Goal: Task Accomplishment & Management: Use online tool/utility

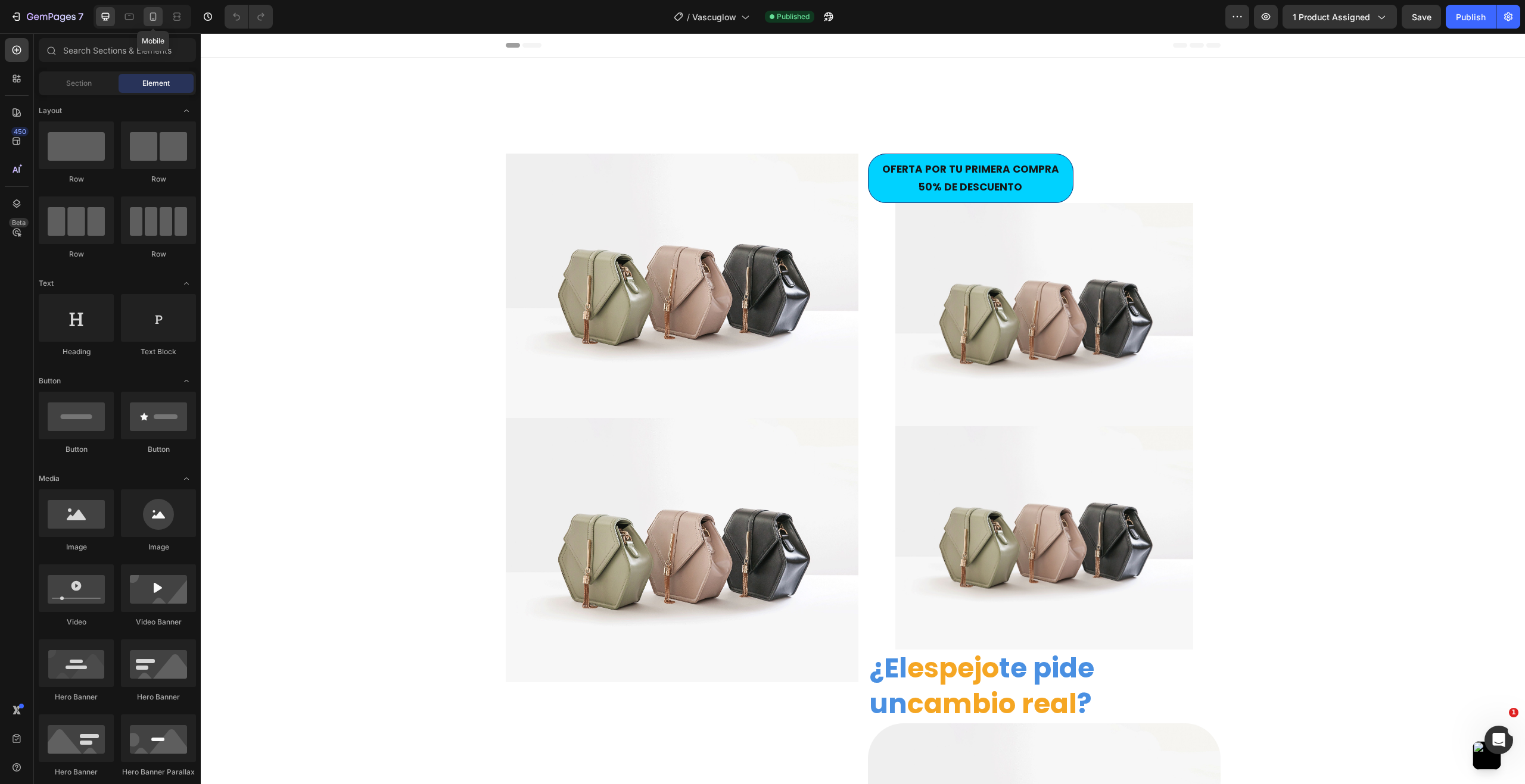
click at [152, 13] on icon at bounding box center [153, 17] width 7 height 8
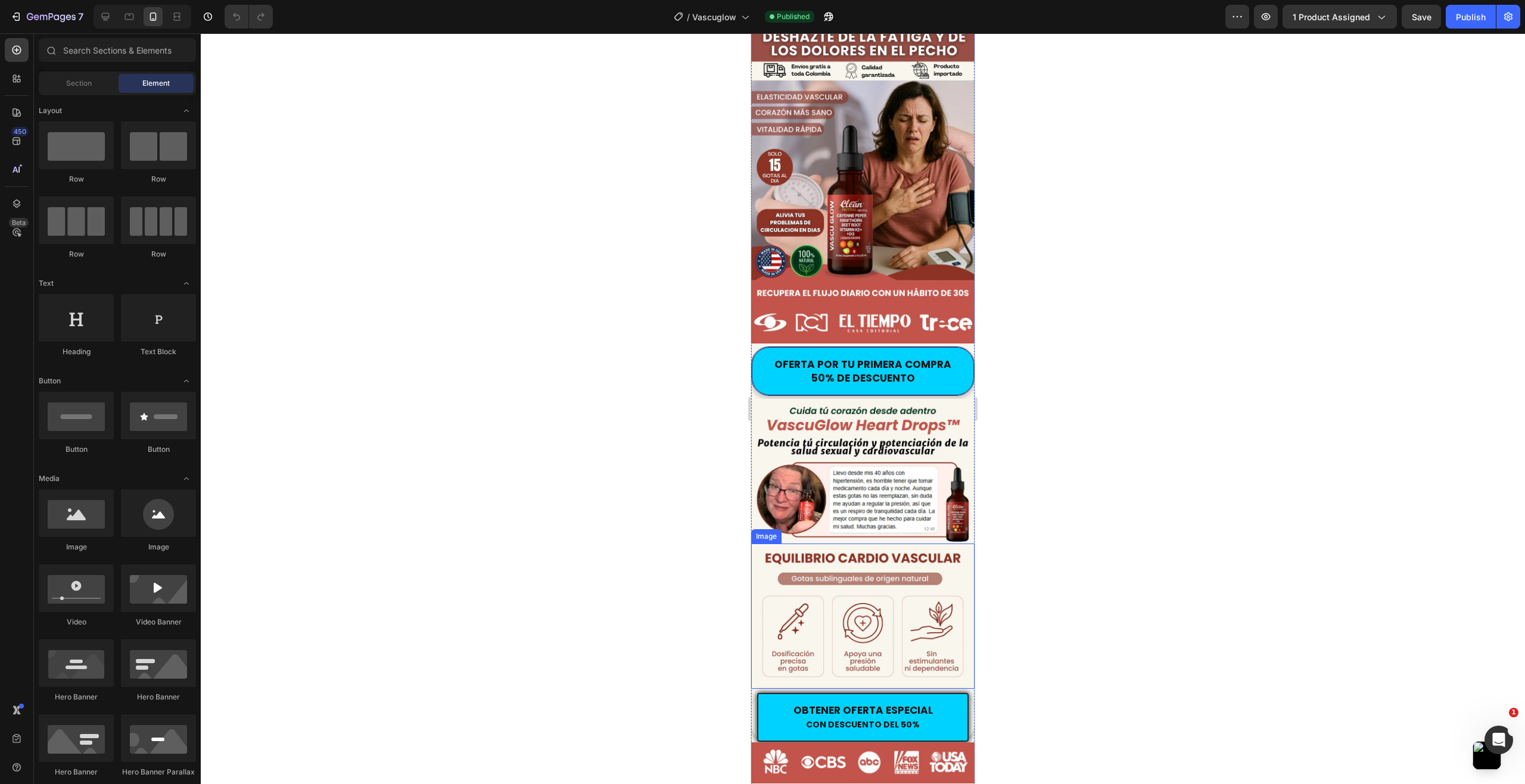
scroll to position [119, 0]
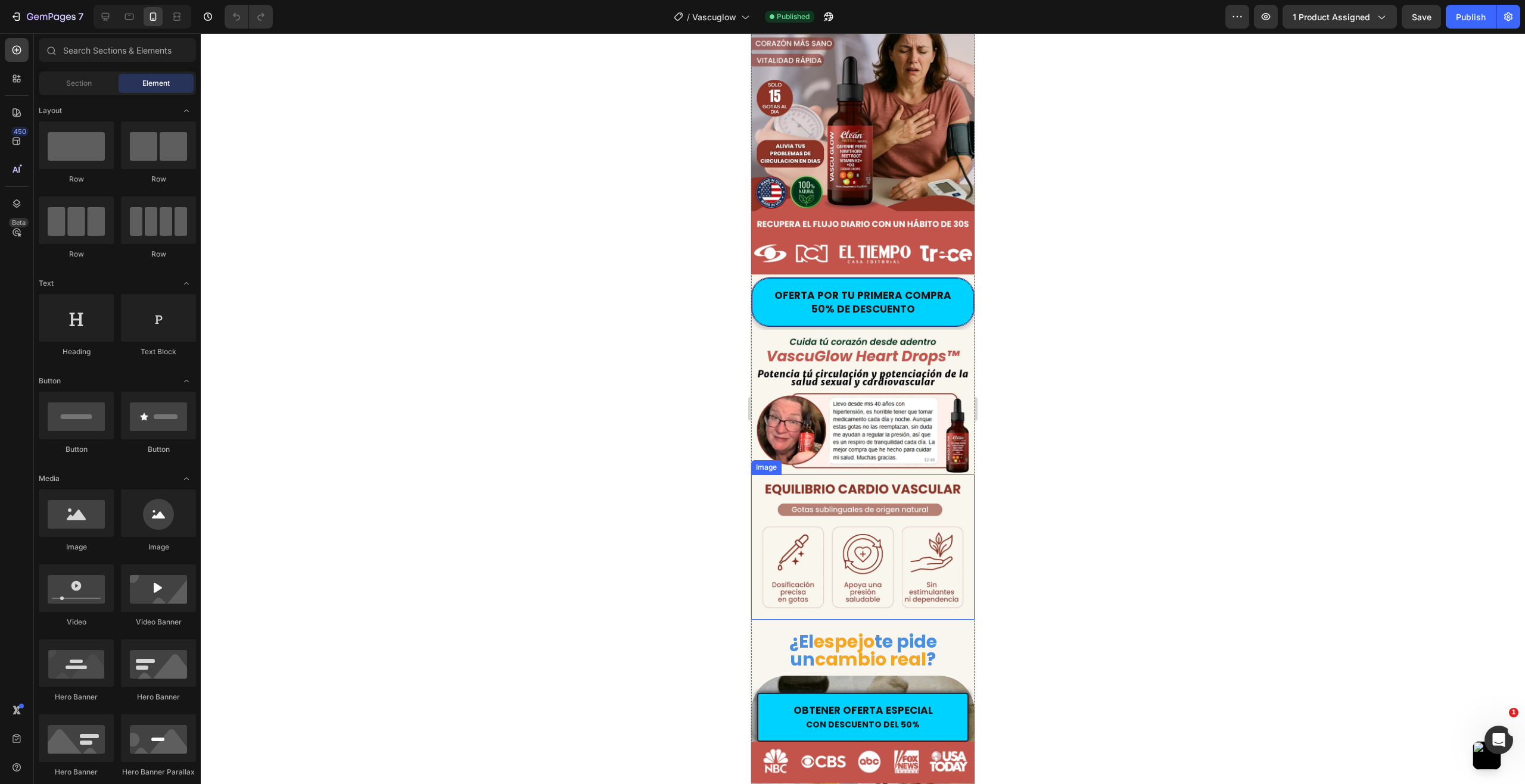
click at [849, 531] on img at bounding box center [863, 546] width 223 height 145
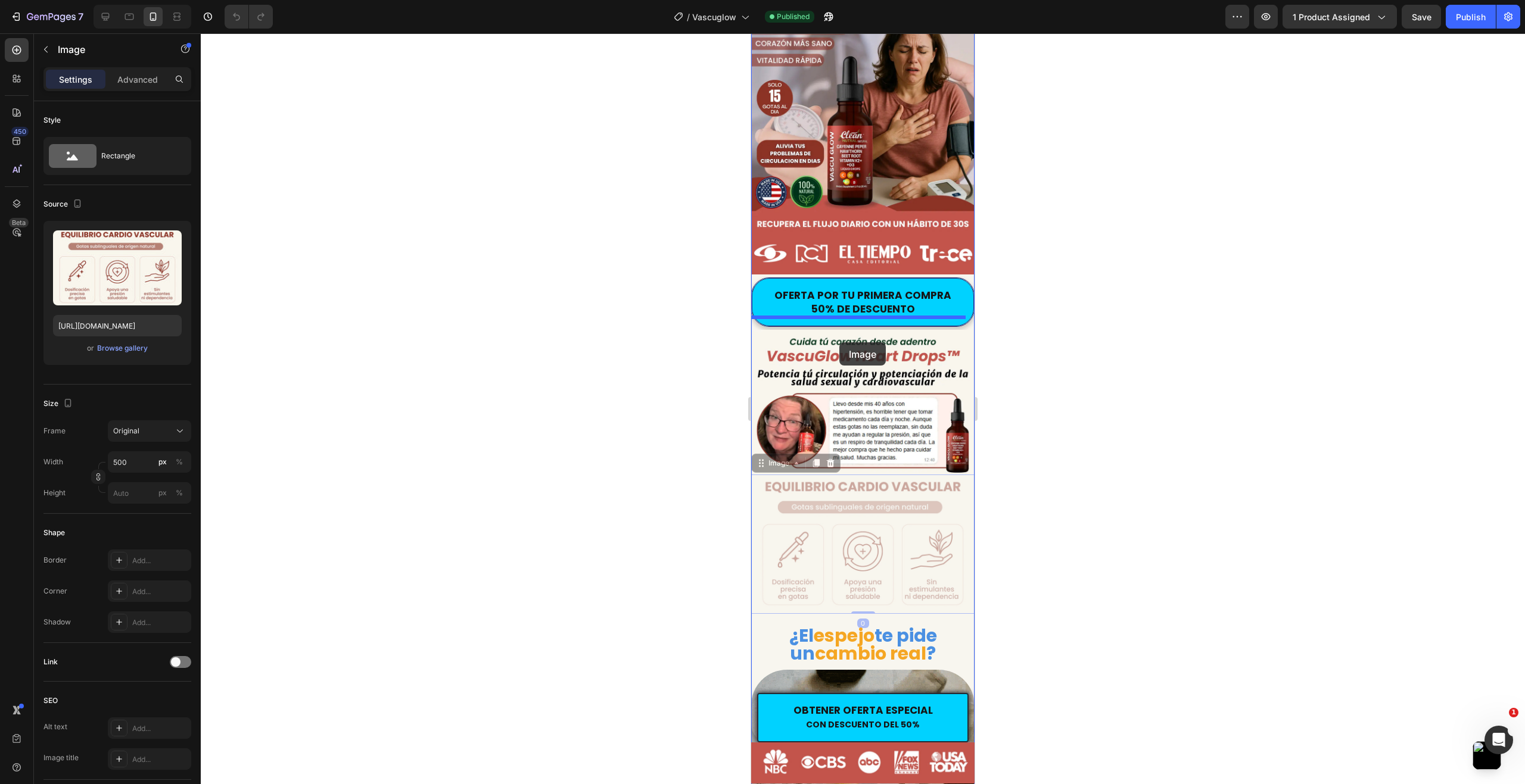
drag, startPoint x: 856, startPoint y: 520, endPoint x: 839, endPoint y: 343, distance: 177.8
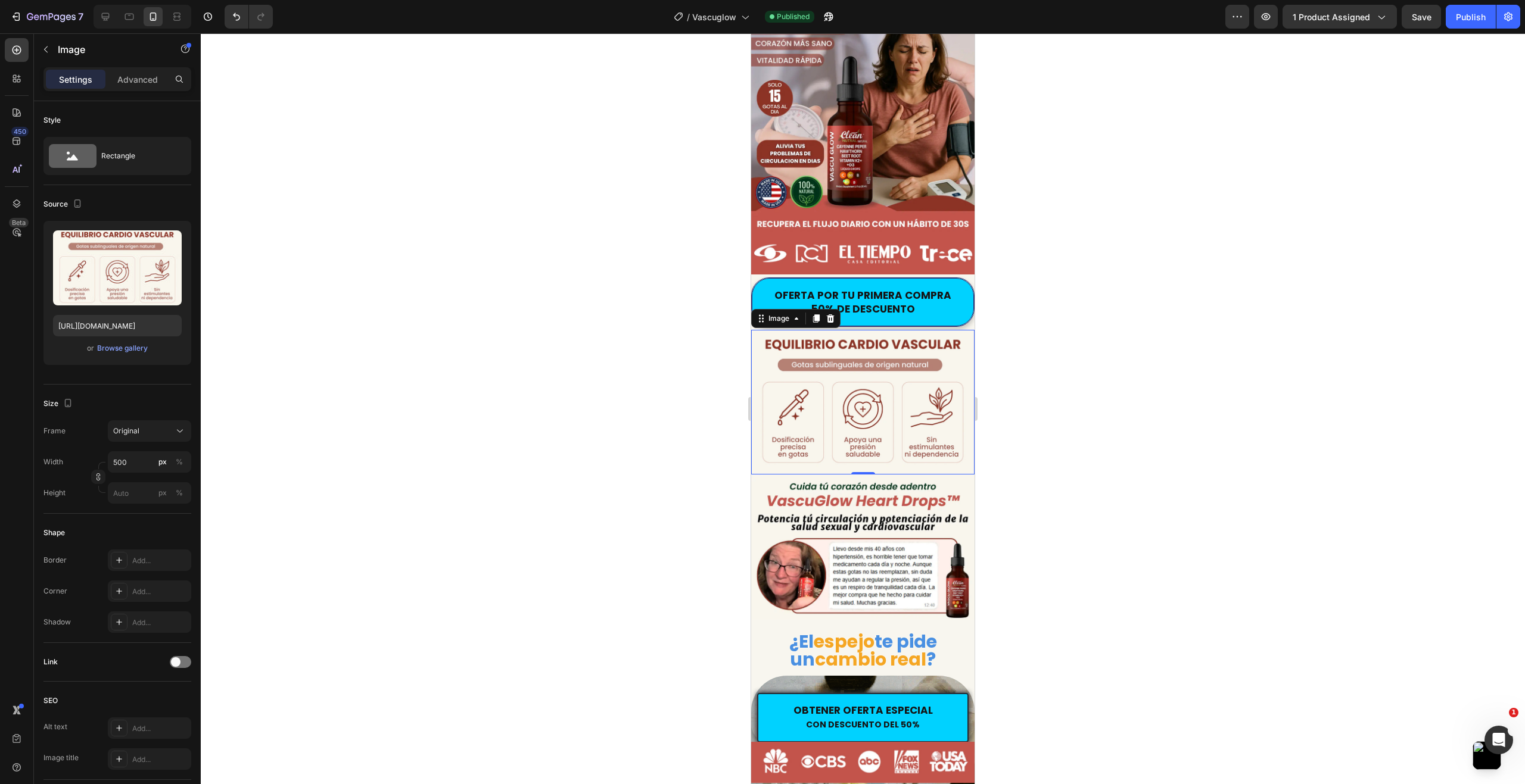
click at [616, 400] on div at bounding box center [862, 408] width 1324 height 751
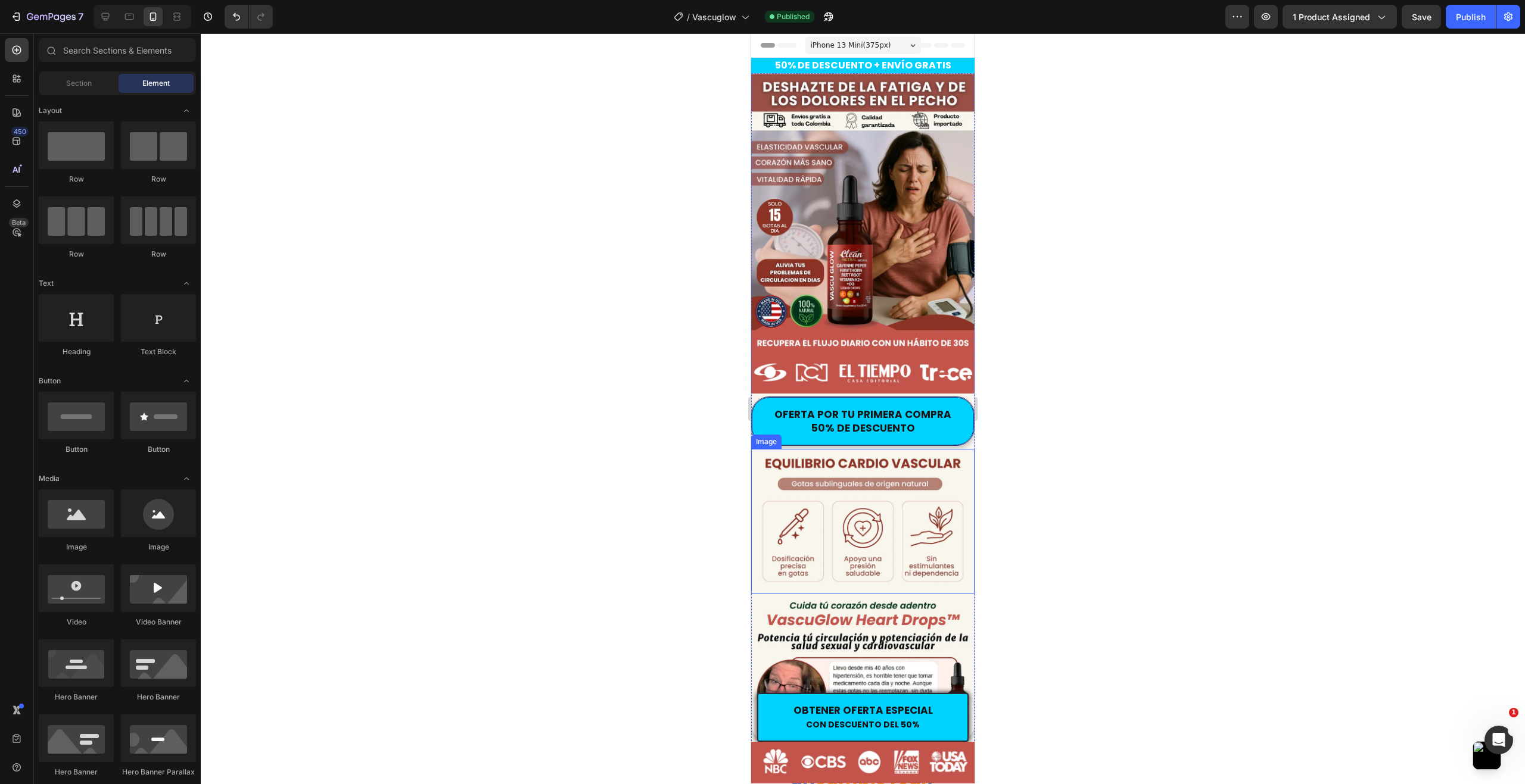
scroll to position [59, 0]
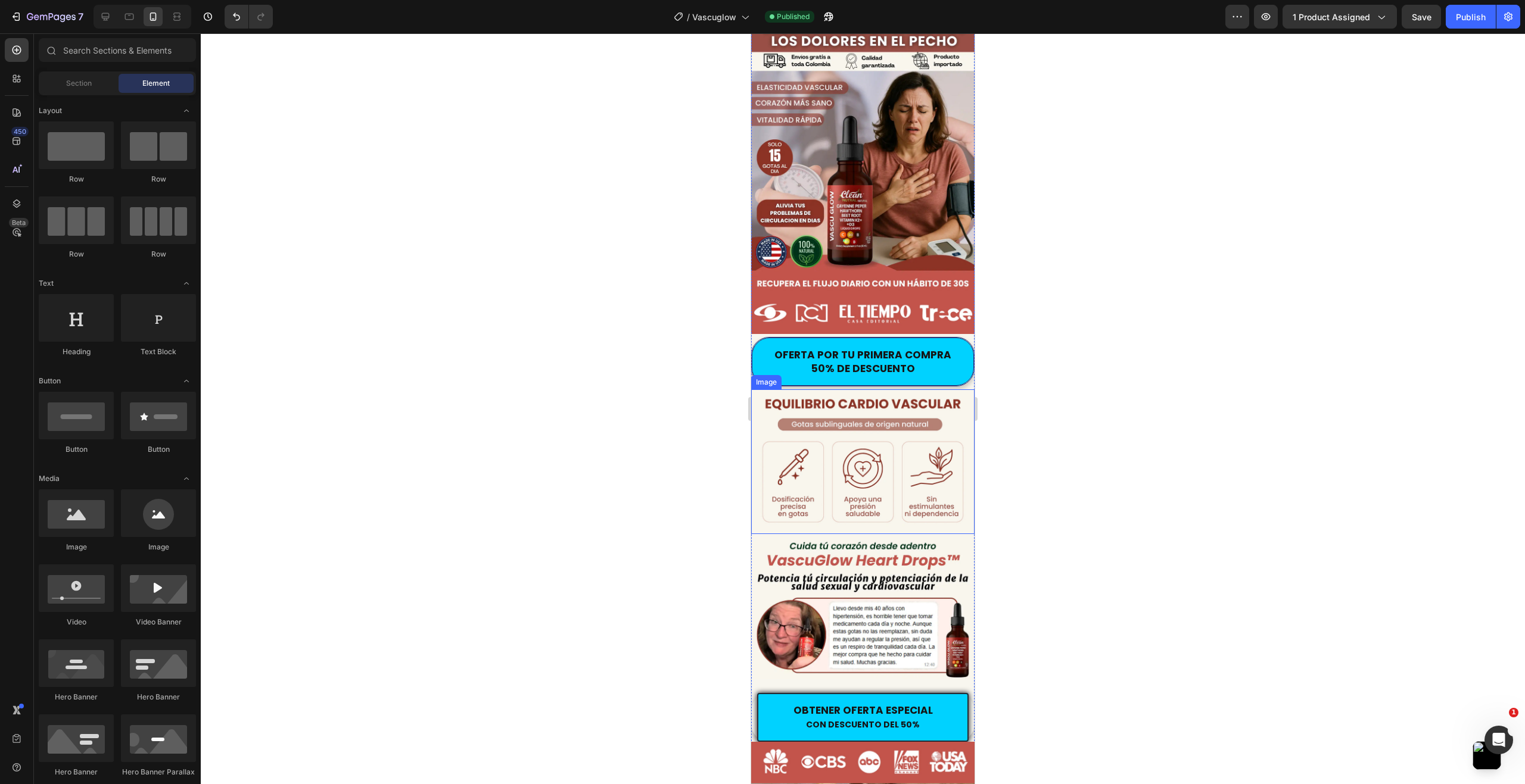
click at [569, 386] on div at bounding box center [862, 408] width 1324 height 751
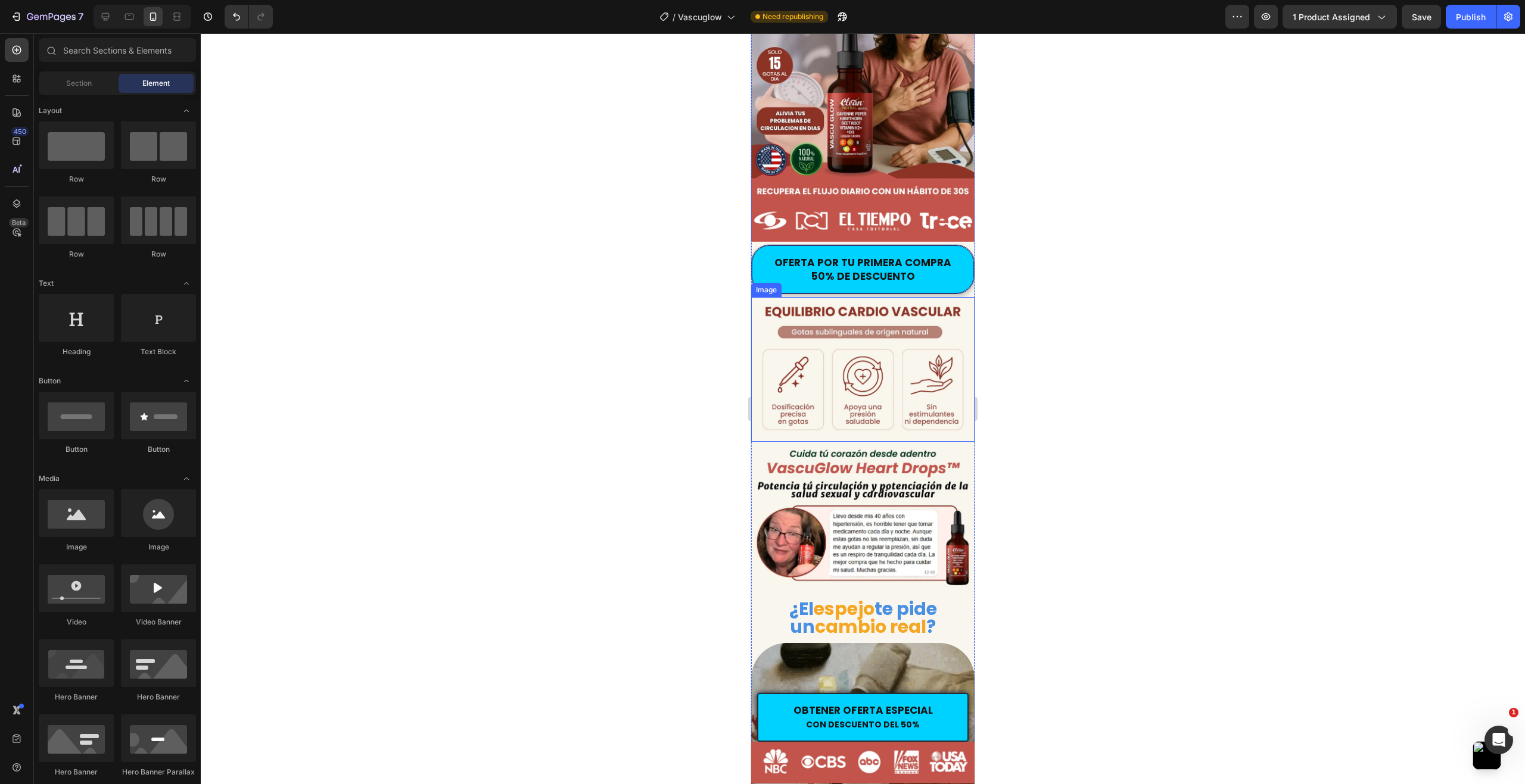
scroll to position [119, 0]
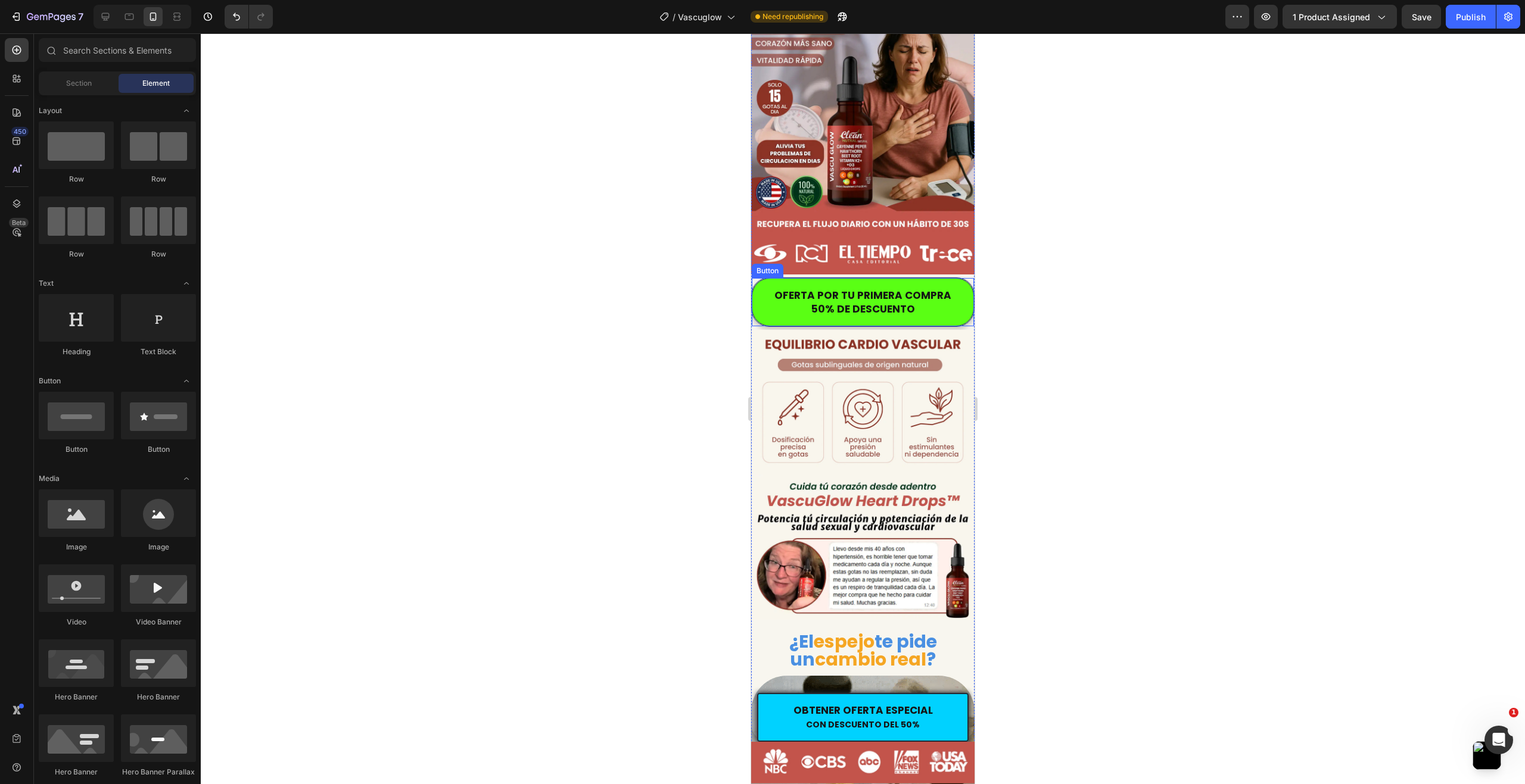
click at [769, 294] on button "OFERTA POR TU PRIMERA COMPRA 50% DE DESCUENTO" at bounding box center [863, 302] width 222 height 48
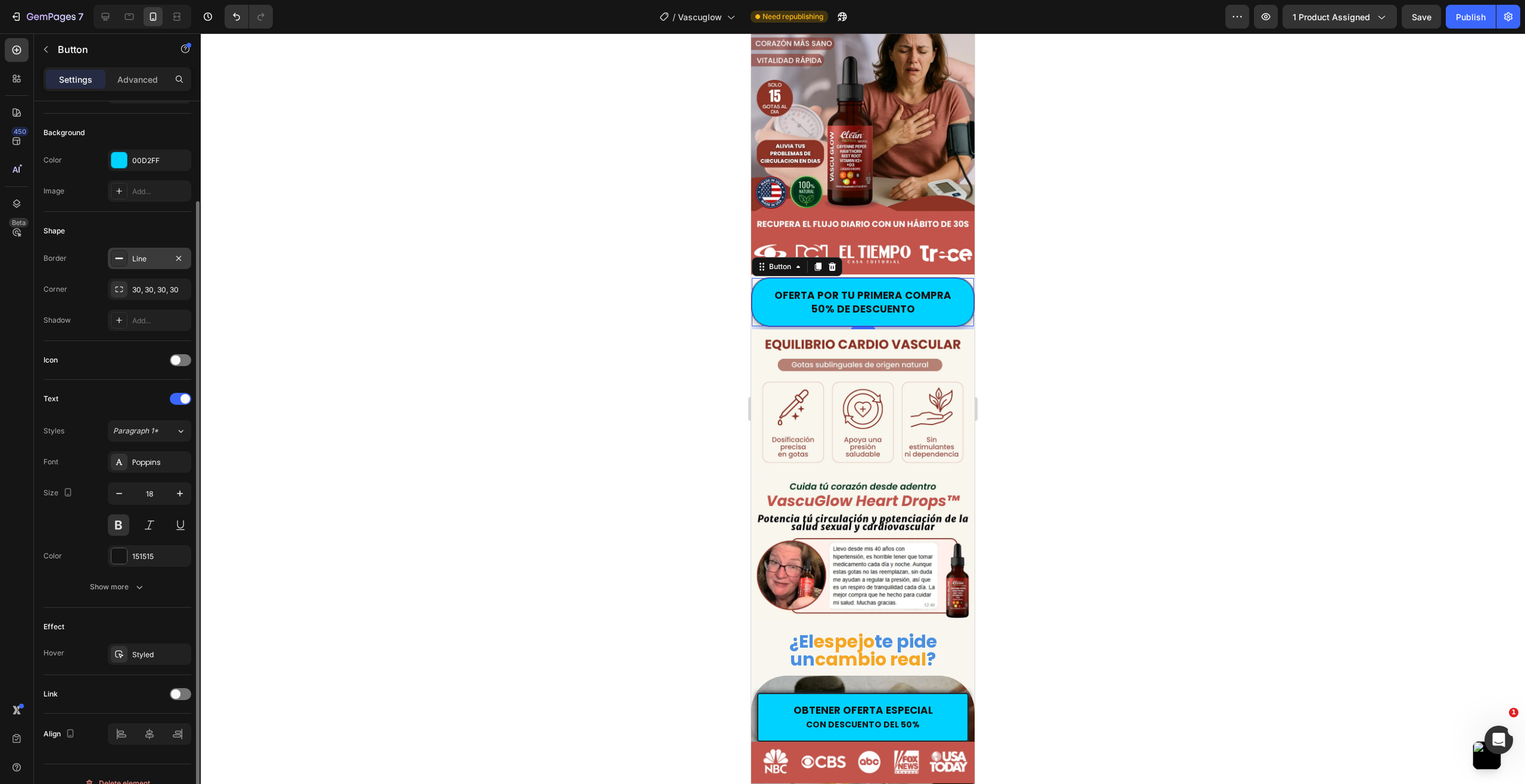
scroll to position [137, 0]
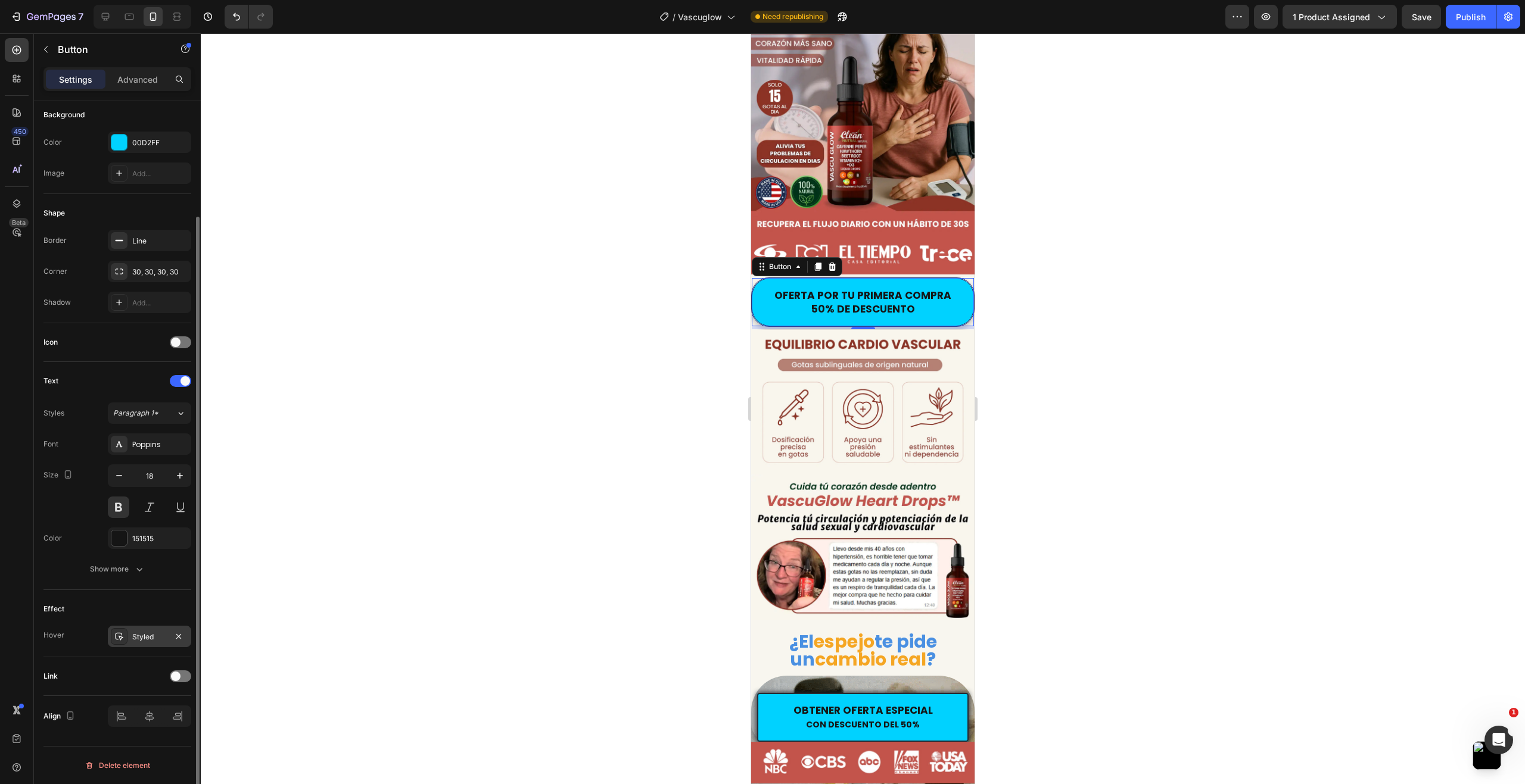
click at [151, 637] on div "Styled" at bounding box center [149, 637] width 35 height 11
click at [93, 612] on div "Effect" at bounding box center [117, 609] width 148 height 19
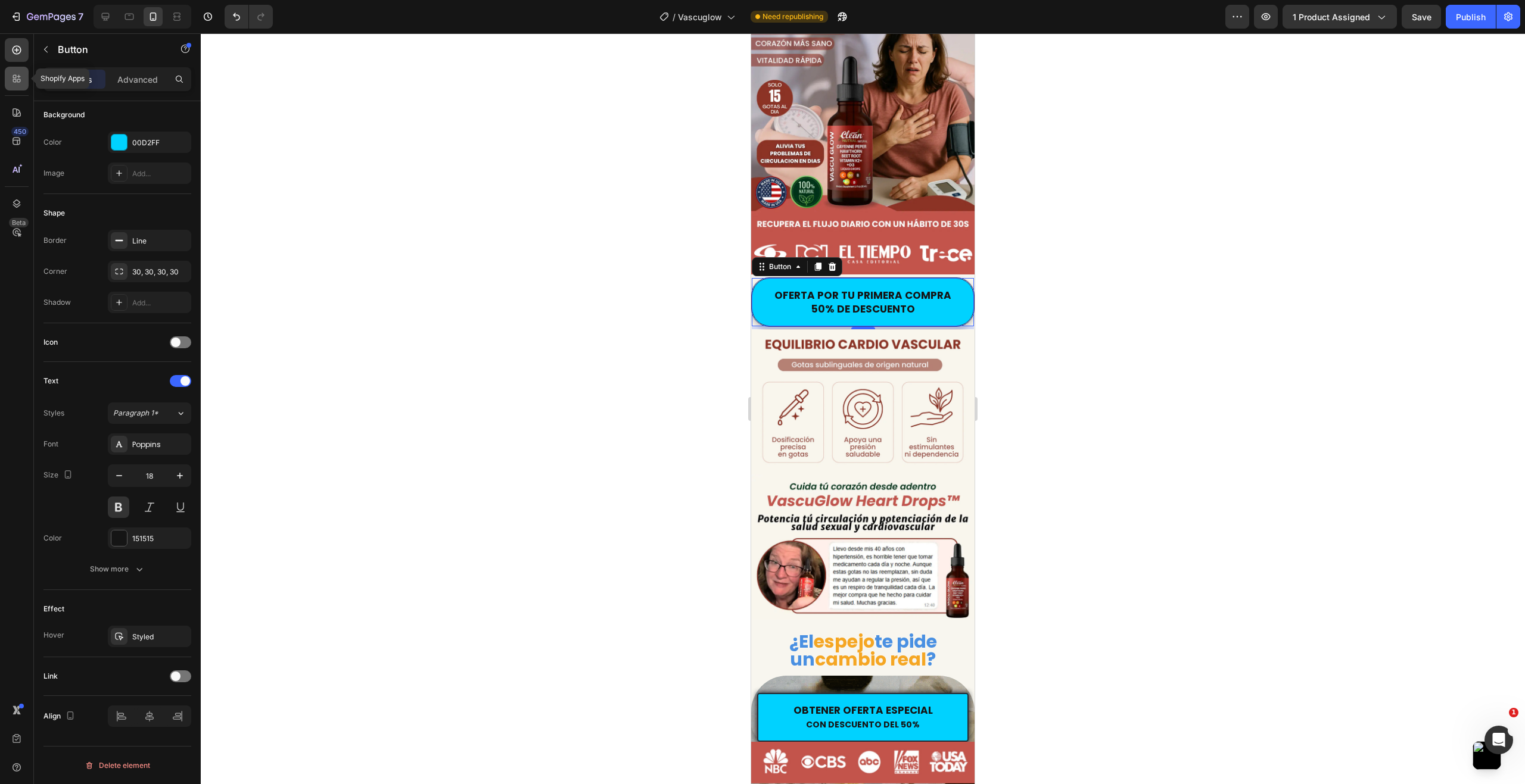
click at [12, 80] on icon at bounding box center [17, 79] width 12 height 12
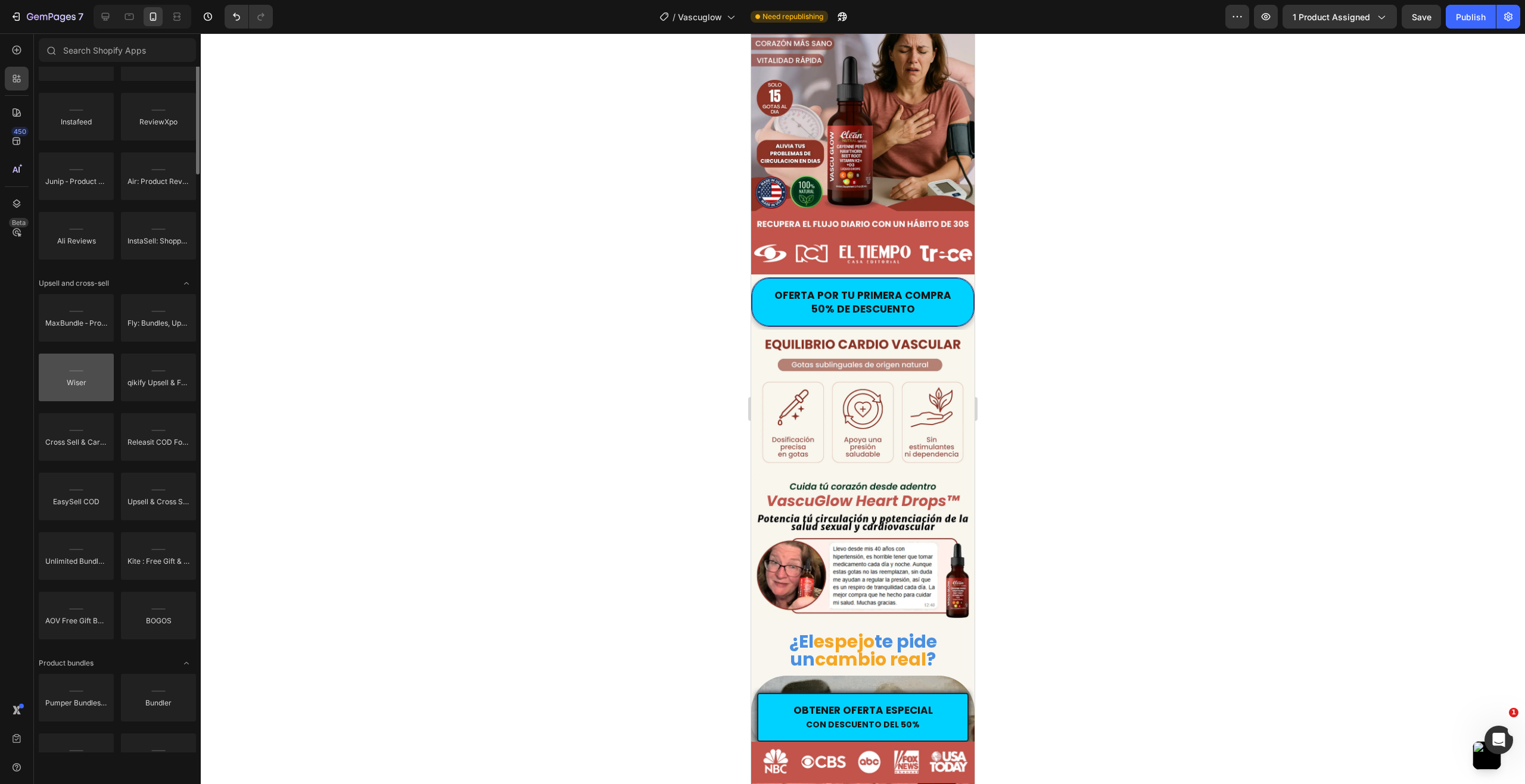
scroll to position [358, 0]
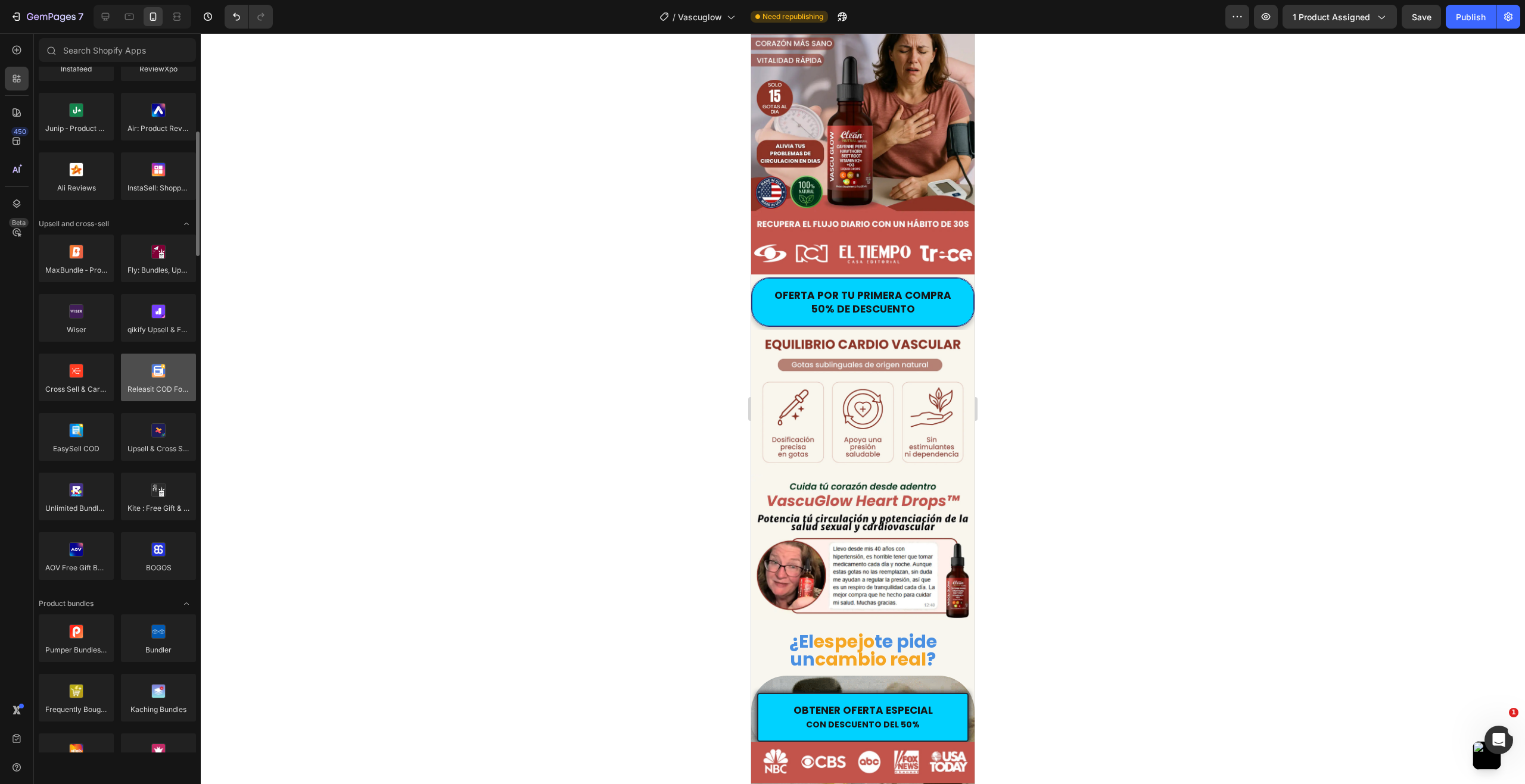
click at [151, 386] on div at bounding box center [158, 377] width 75 height 47
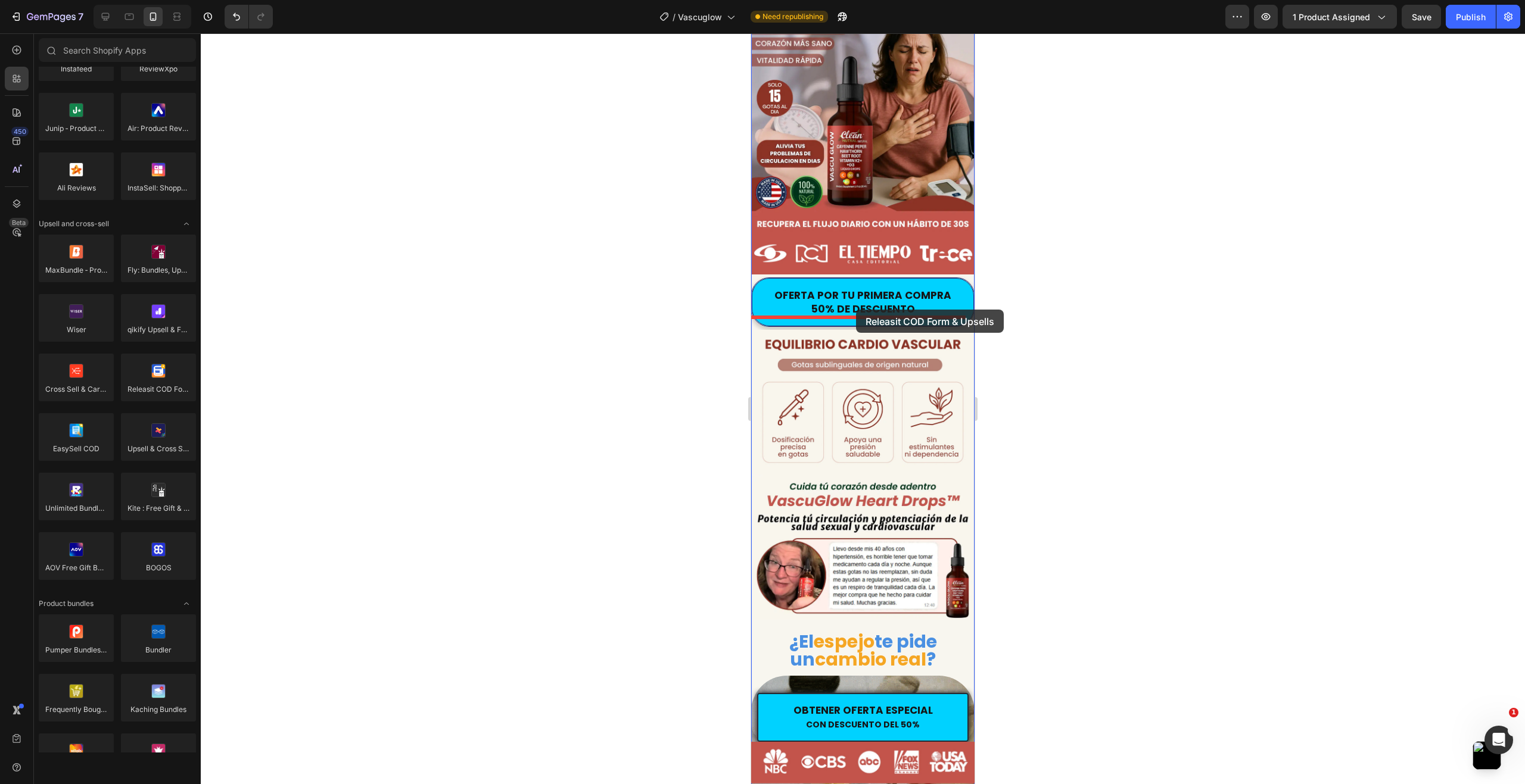
drag, startPoint x: 902, startPoint y: 418, endPoint x: 856, endPoint y: 310, distance: 117.4
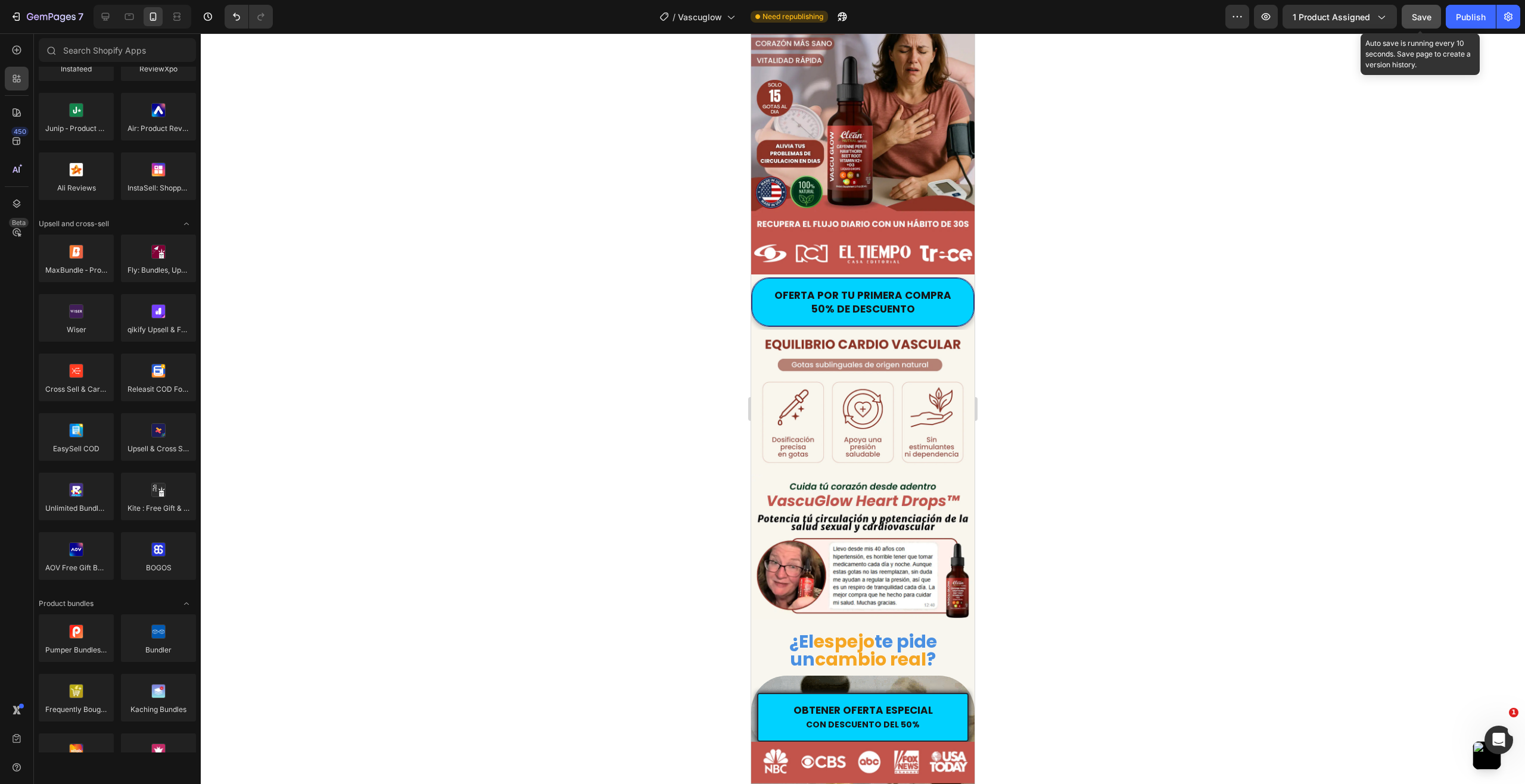
click at [1426, 18] on span "Save" at bounding box center [1421, 17] width 19 height 10
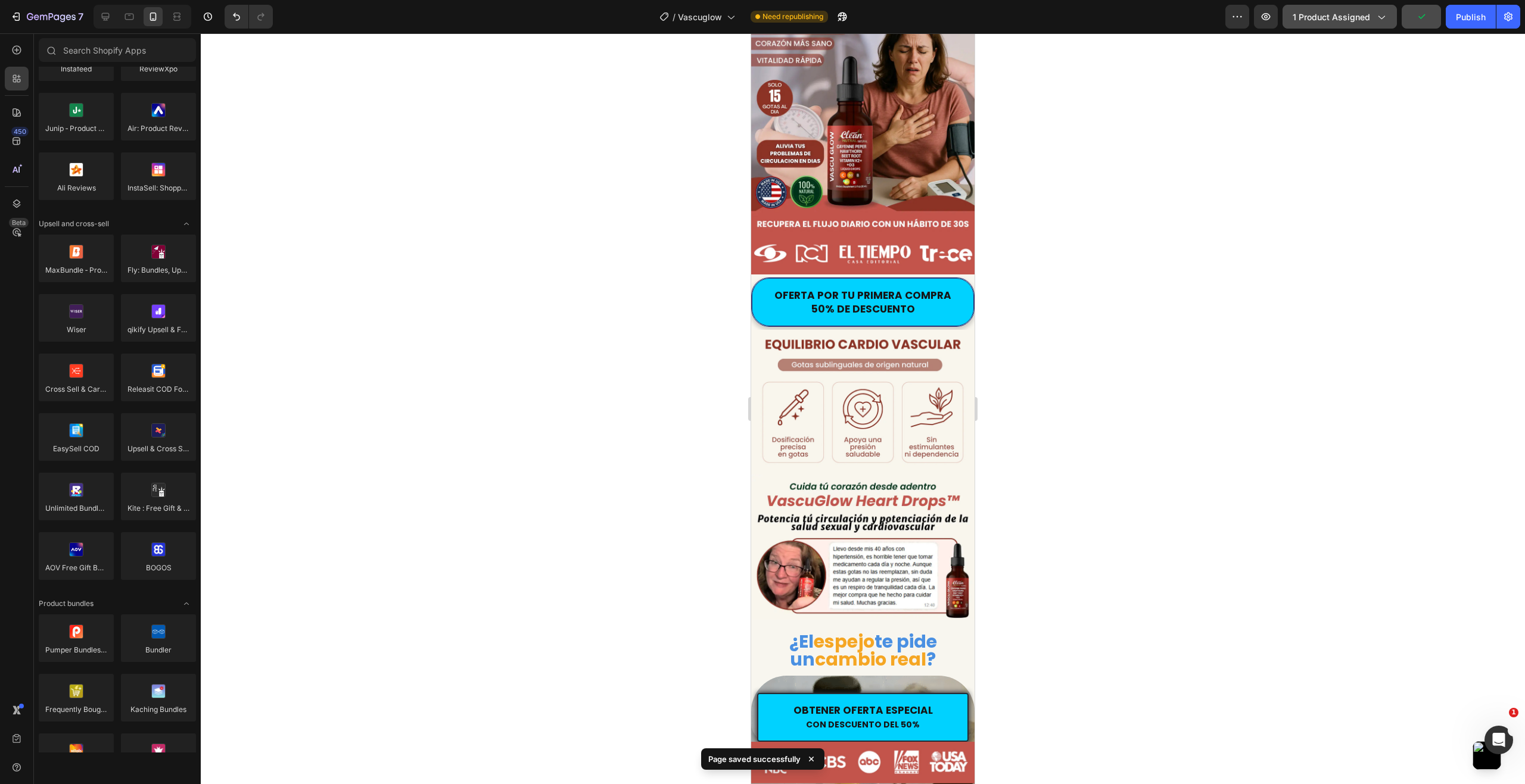
click at [1341, 19] on span "1 product assigned" at bounding box center [1331, 17] width 78 height 13
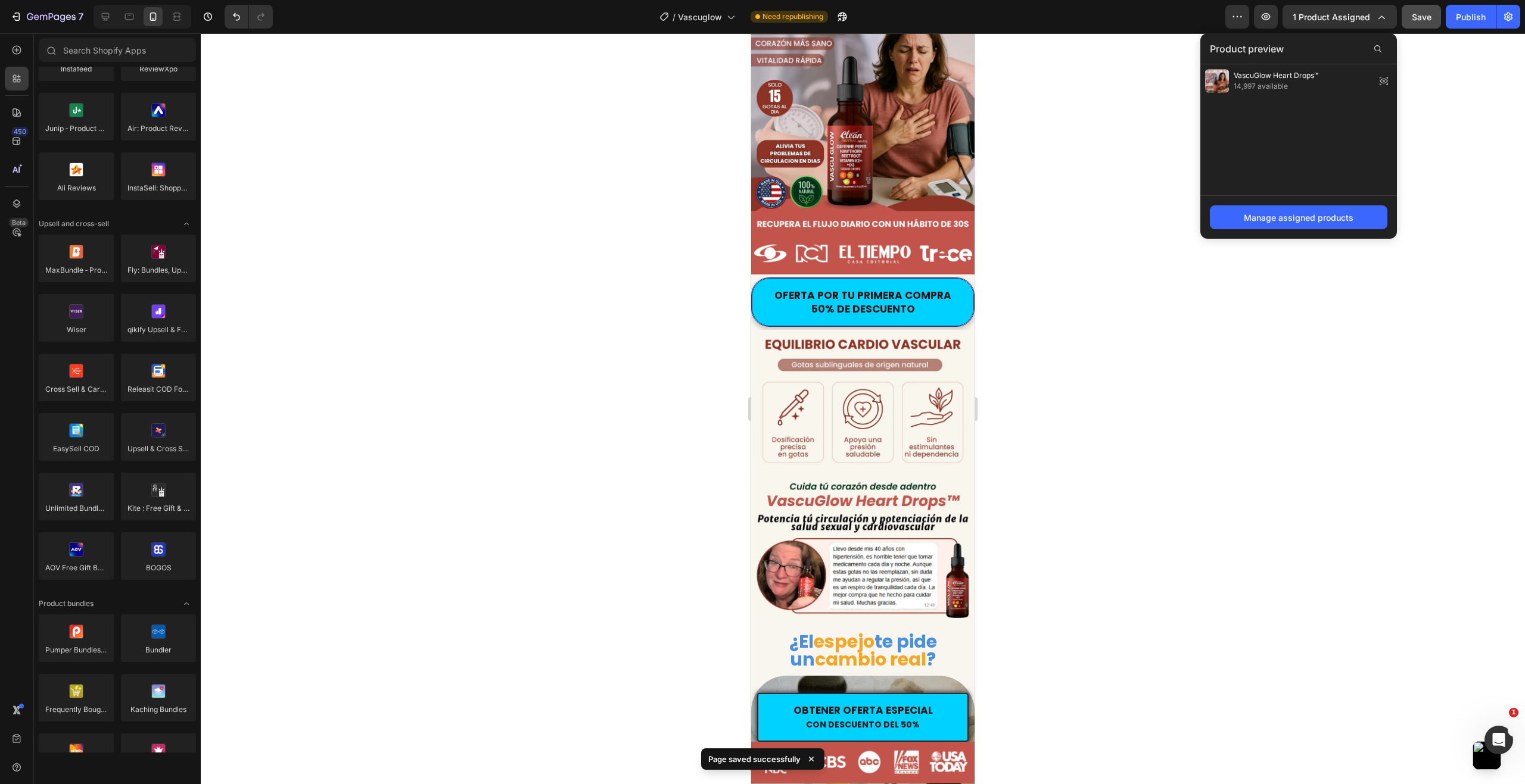
click at [1455, 97] on div at bounding box center [862, 408] width 1324 height 751
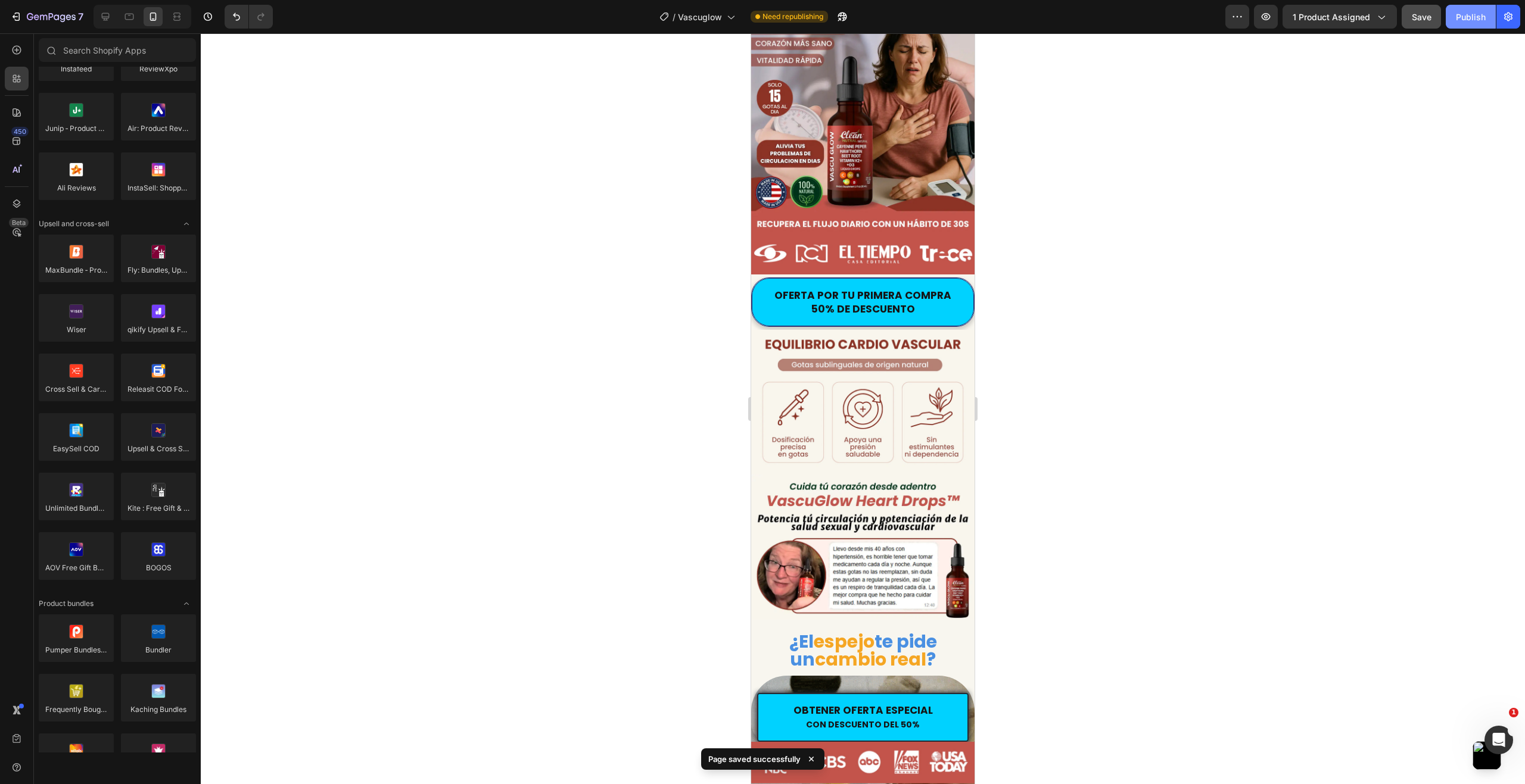
click at [1462, 18] on div "Publish" at bounding box center [1470, 17] width 30 height 13
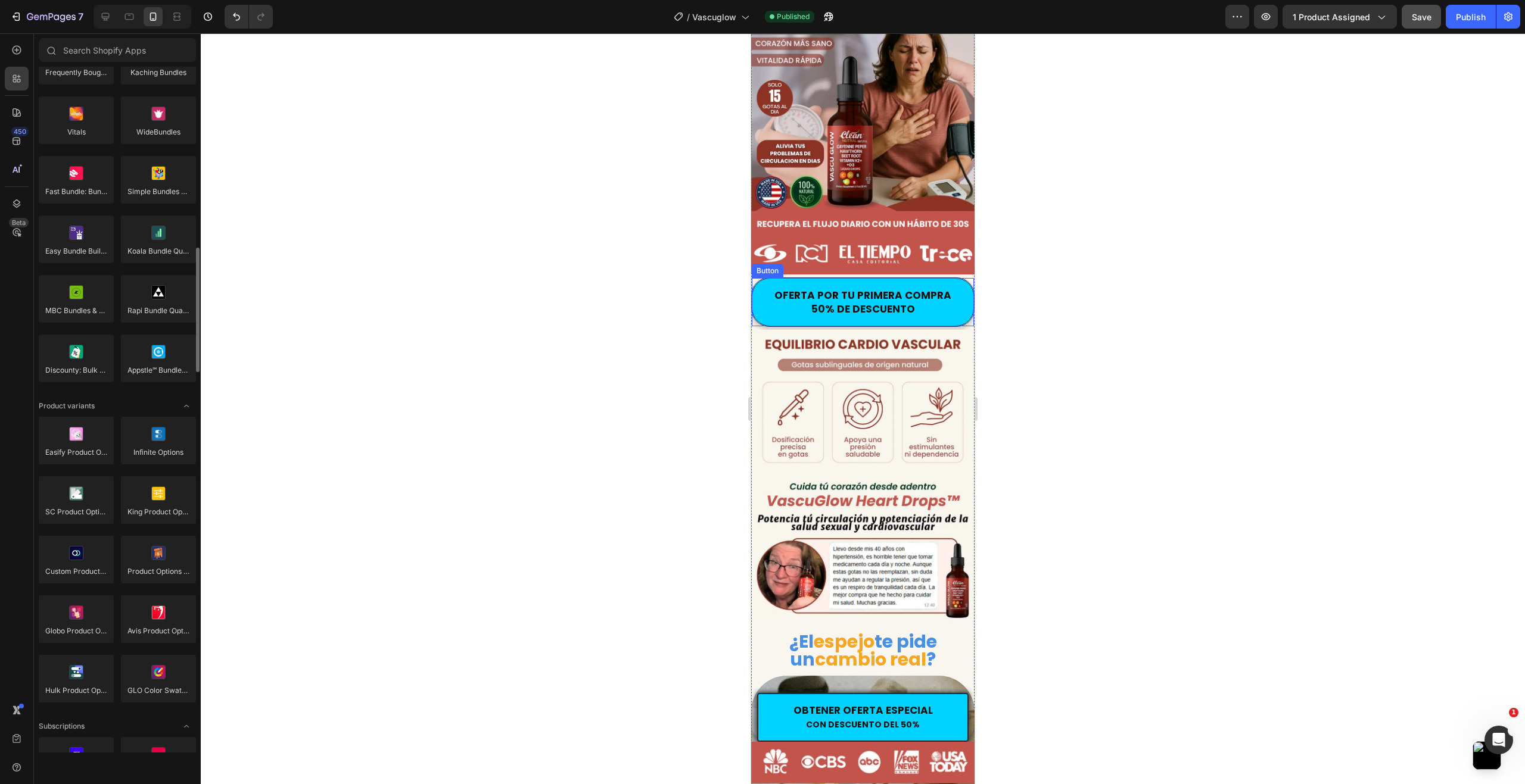
scroll to position [518, 0]
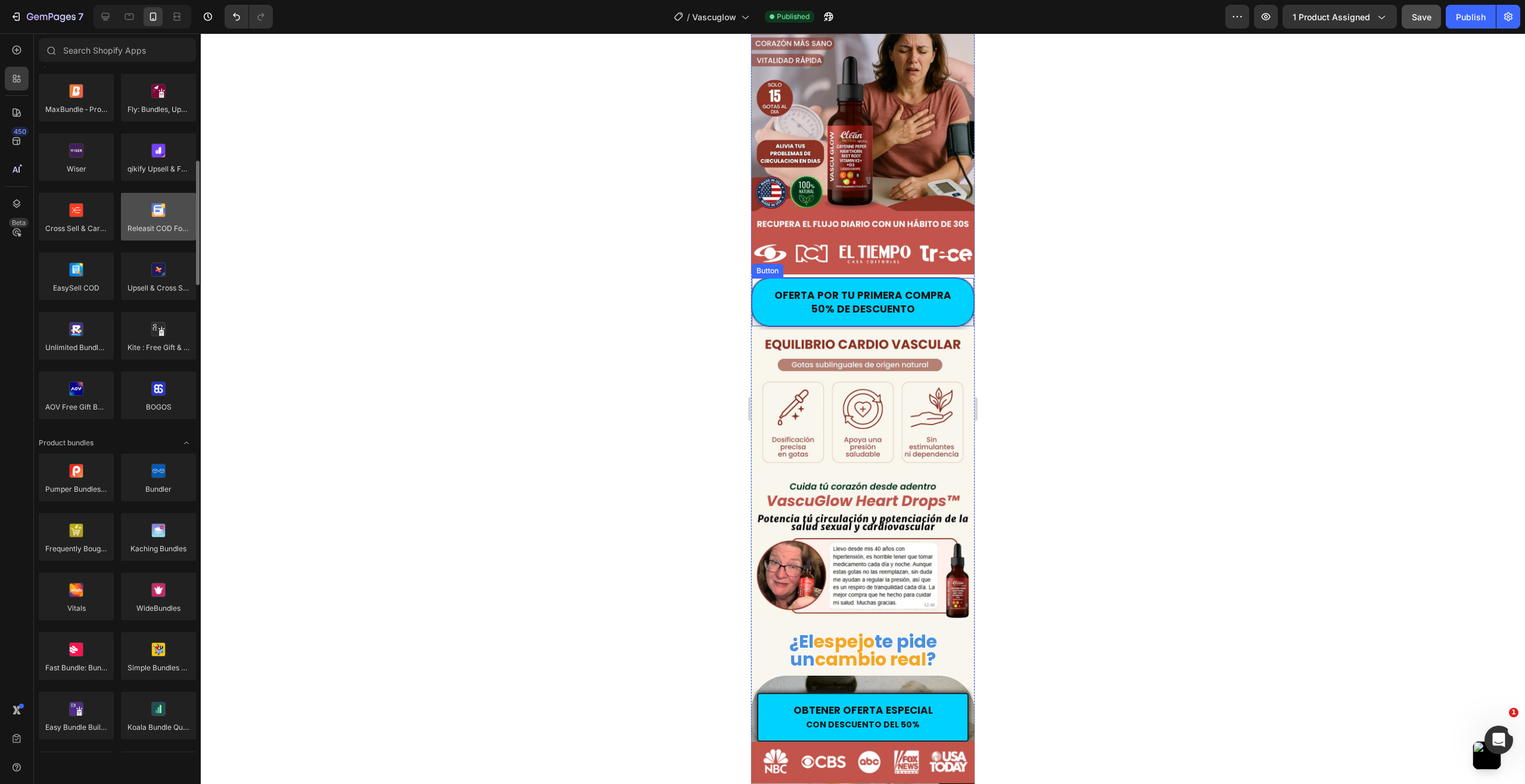
click at [157, 221] on div at bounding box center [158, 217] width 75 height 47
click at [158, 224] on div at bounding box center [158, 217] width 75 height 47
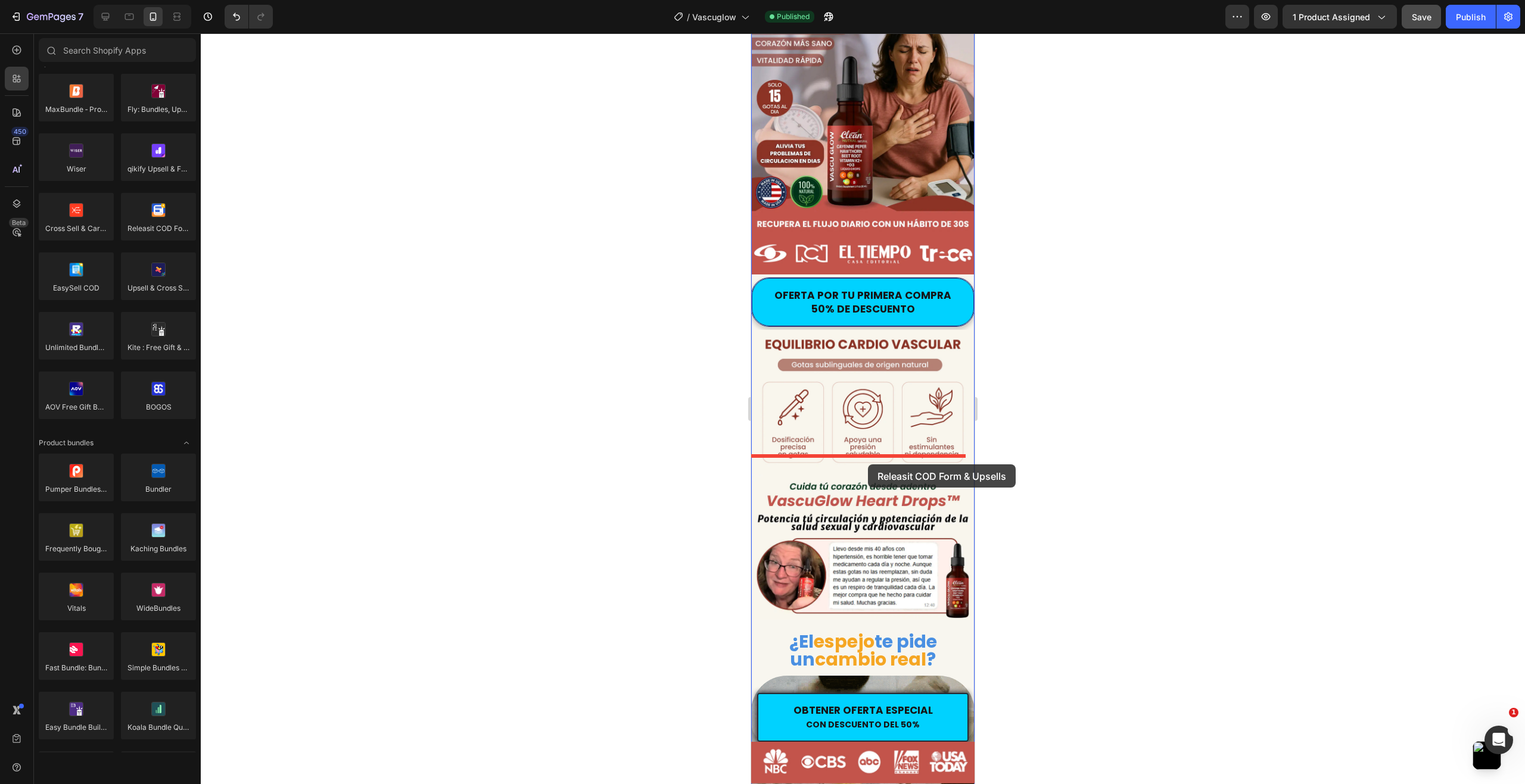
drag, startPoint x: 909, startPoint y: 255, endPoint x: 868, endPoint y: 464, distance: 213.0
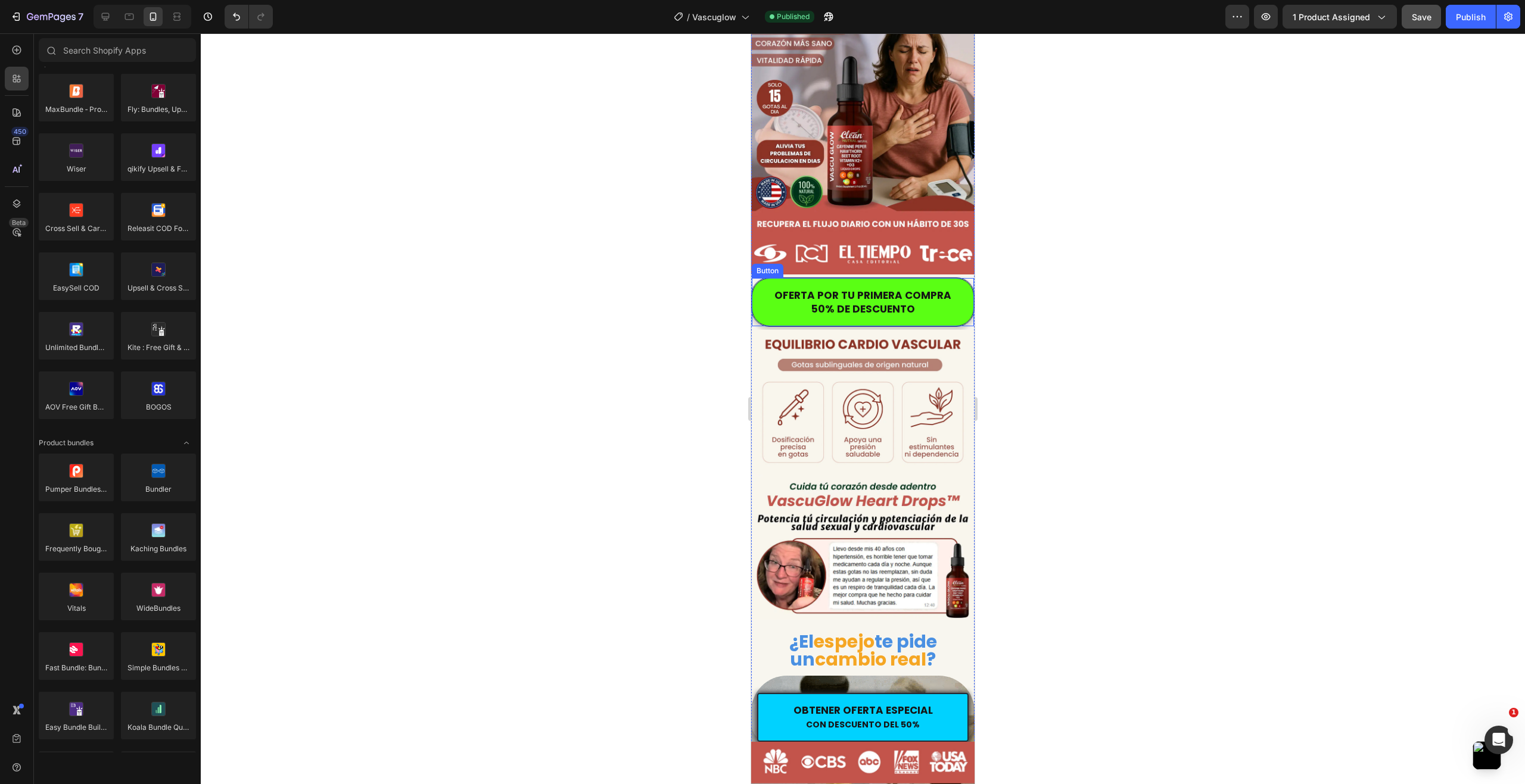
click at [760, 288] on button "OFERTA POR TU PRIMERA COMPRA 50% DE DESCUENTO" at bounding box center [863, 302] width 222 height 48
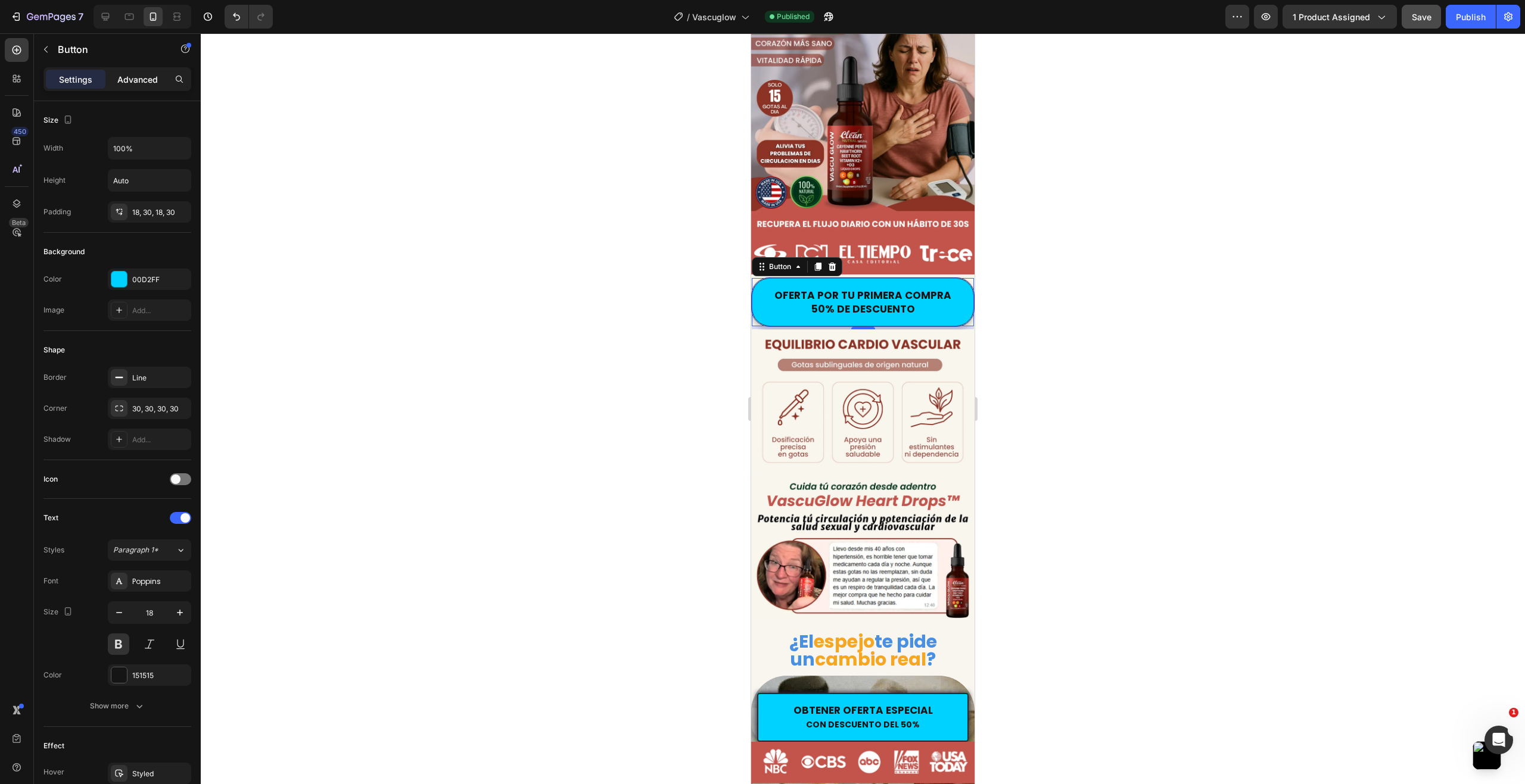
click at [133, 83] on p "Advanced" at bounding box center [138, 79] width 41 height 13
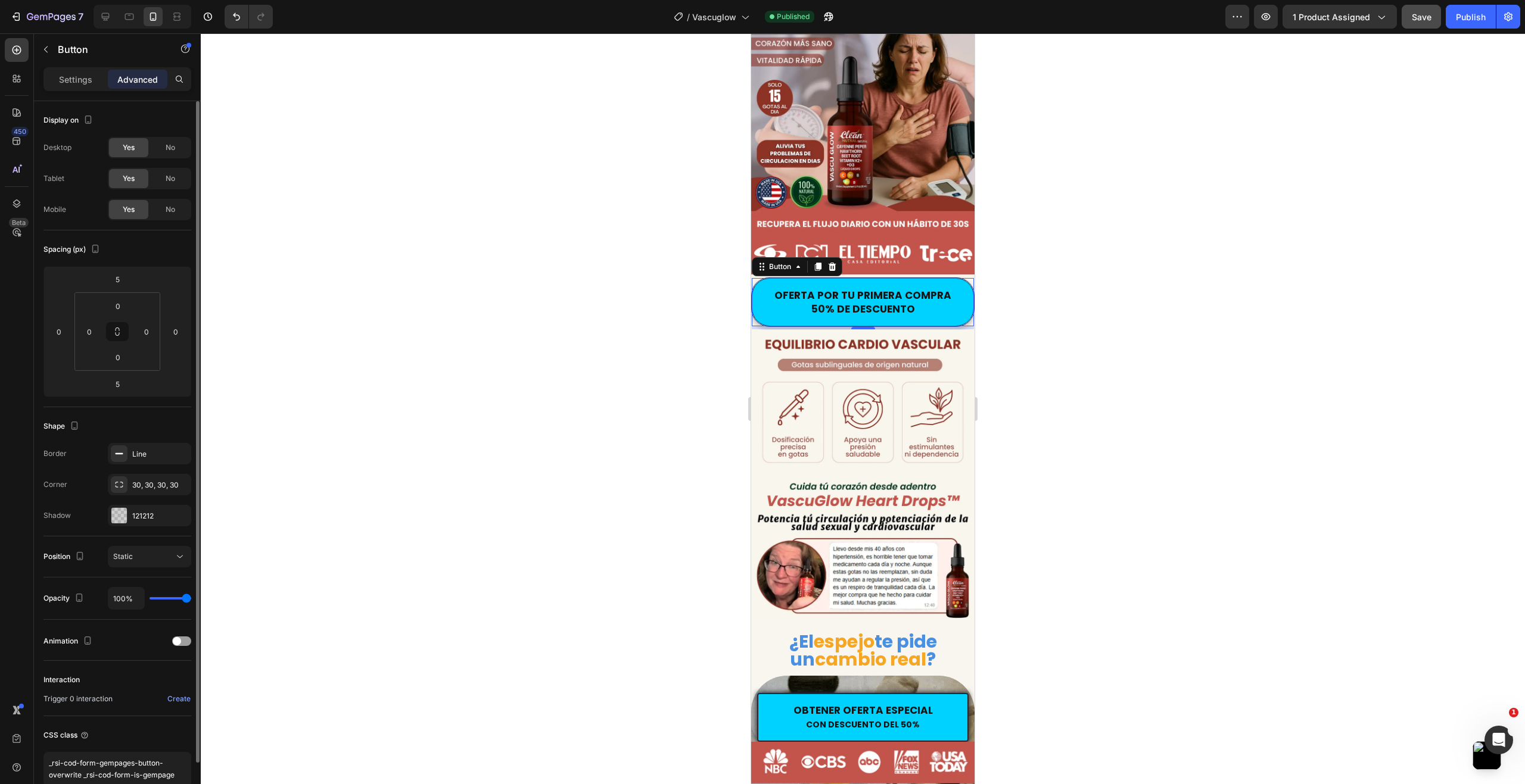
scroll to position [59, 0]
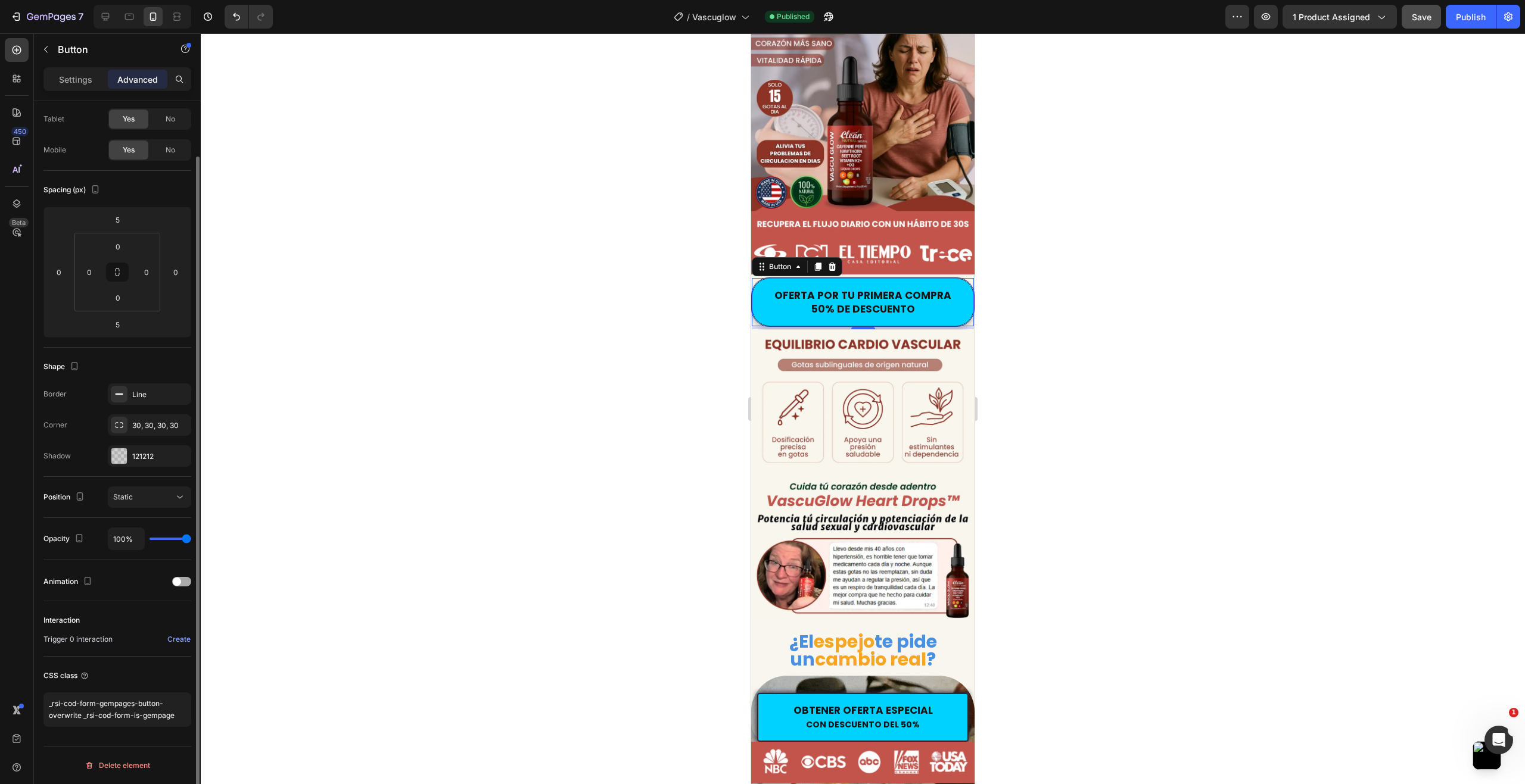
click at [183, 580] on div at bounding box center [182, 581] width 19 height 9
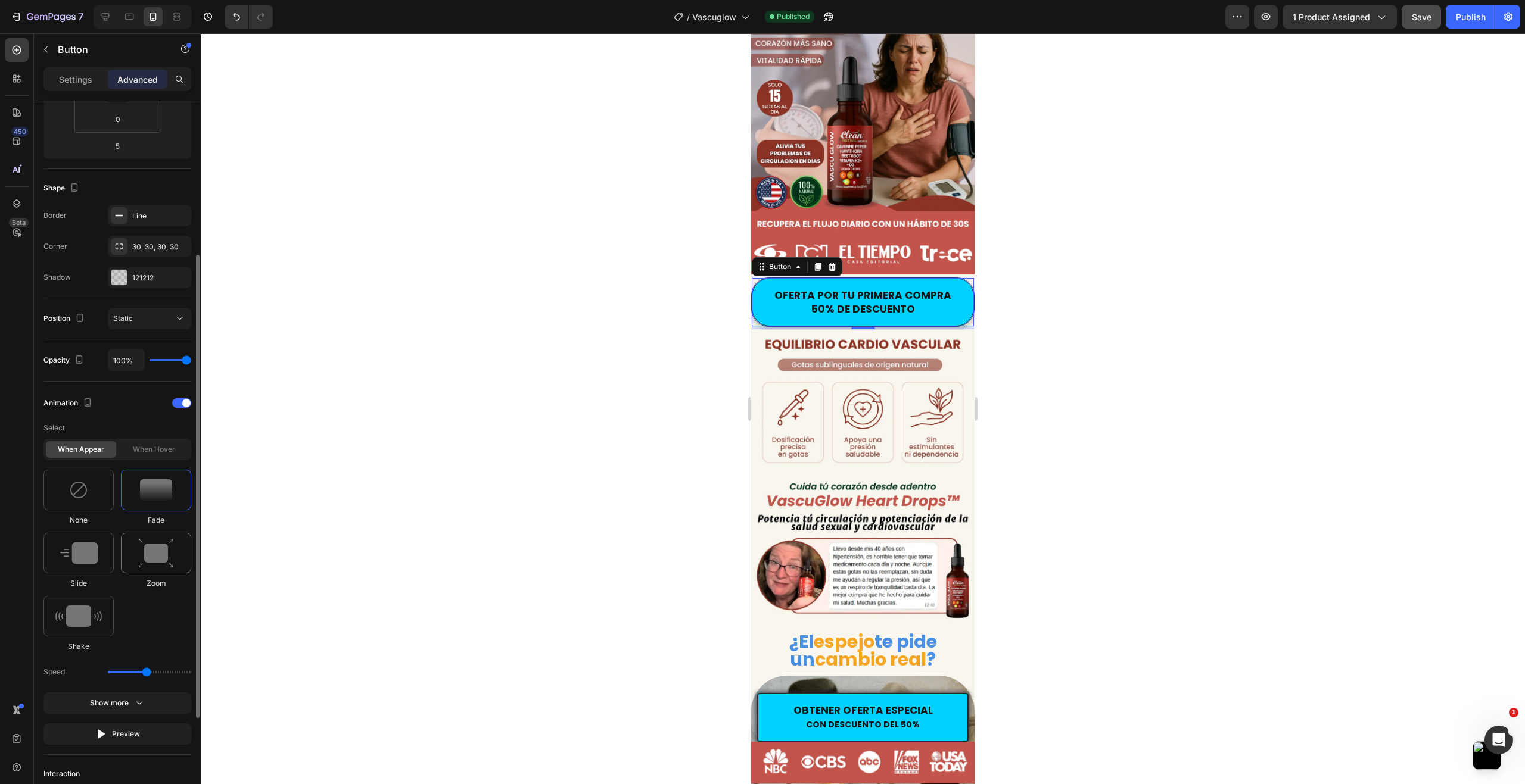
scroll to position [298, 0]
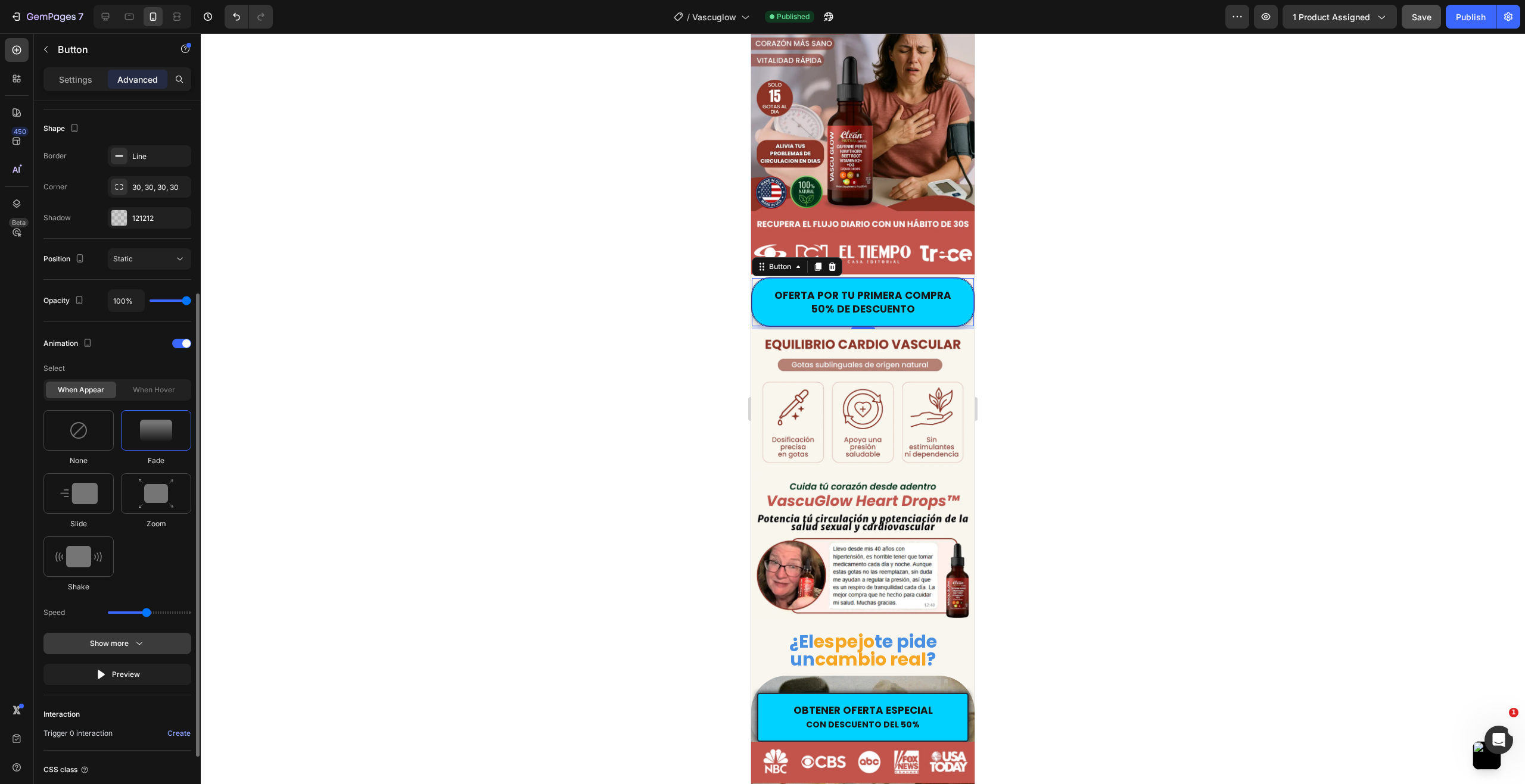
click at [134, 645] on icon "button" at bounding box center [140, 644] width 12 height 12
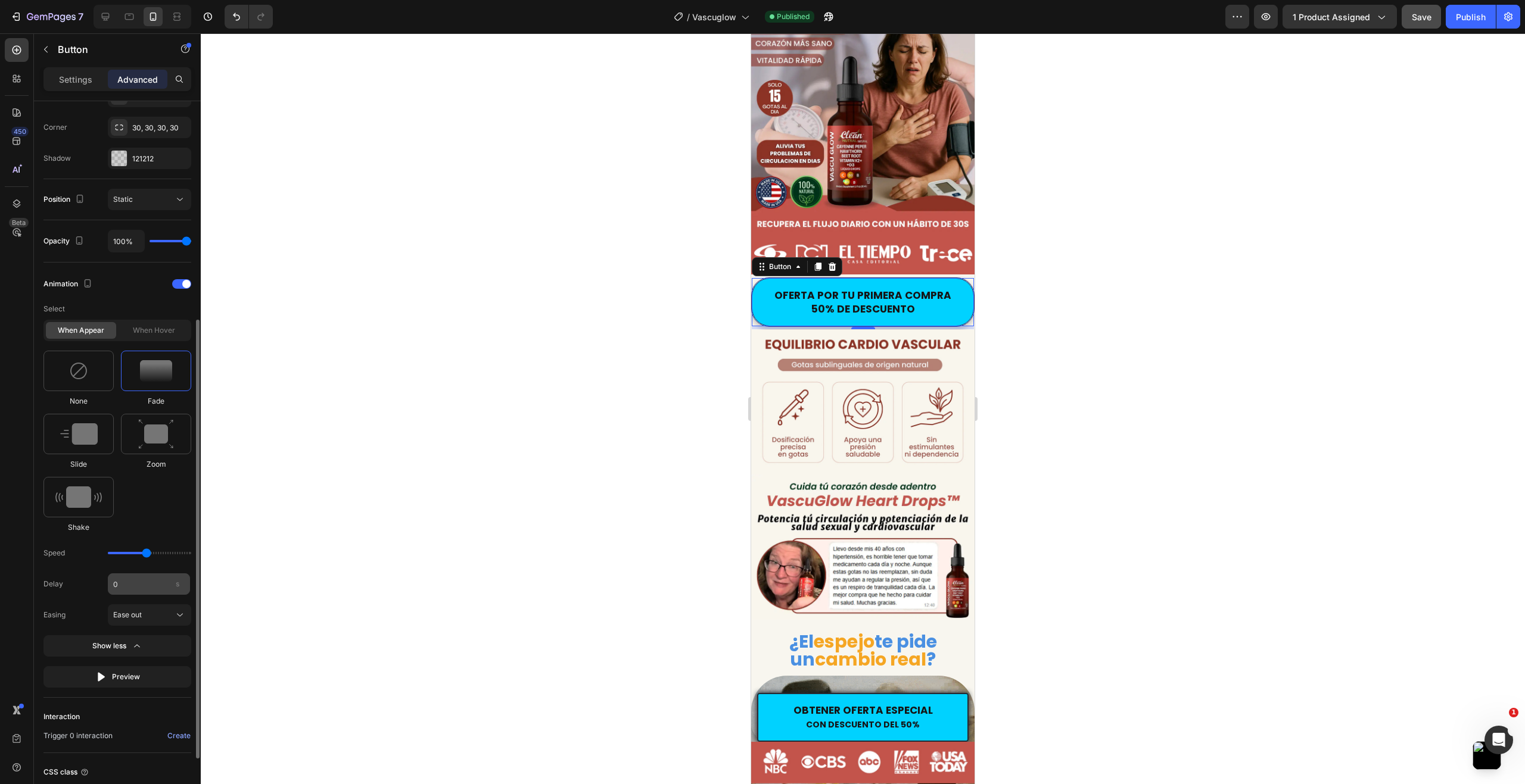
scroll to position [417, 0]
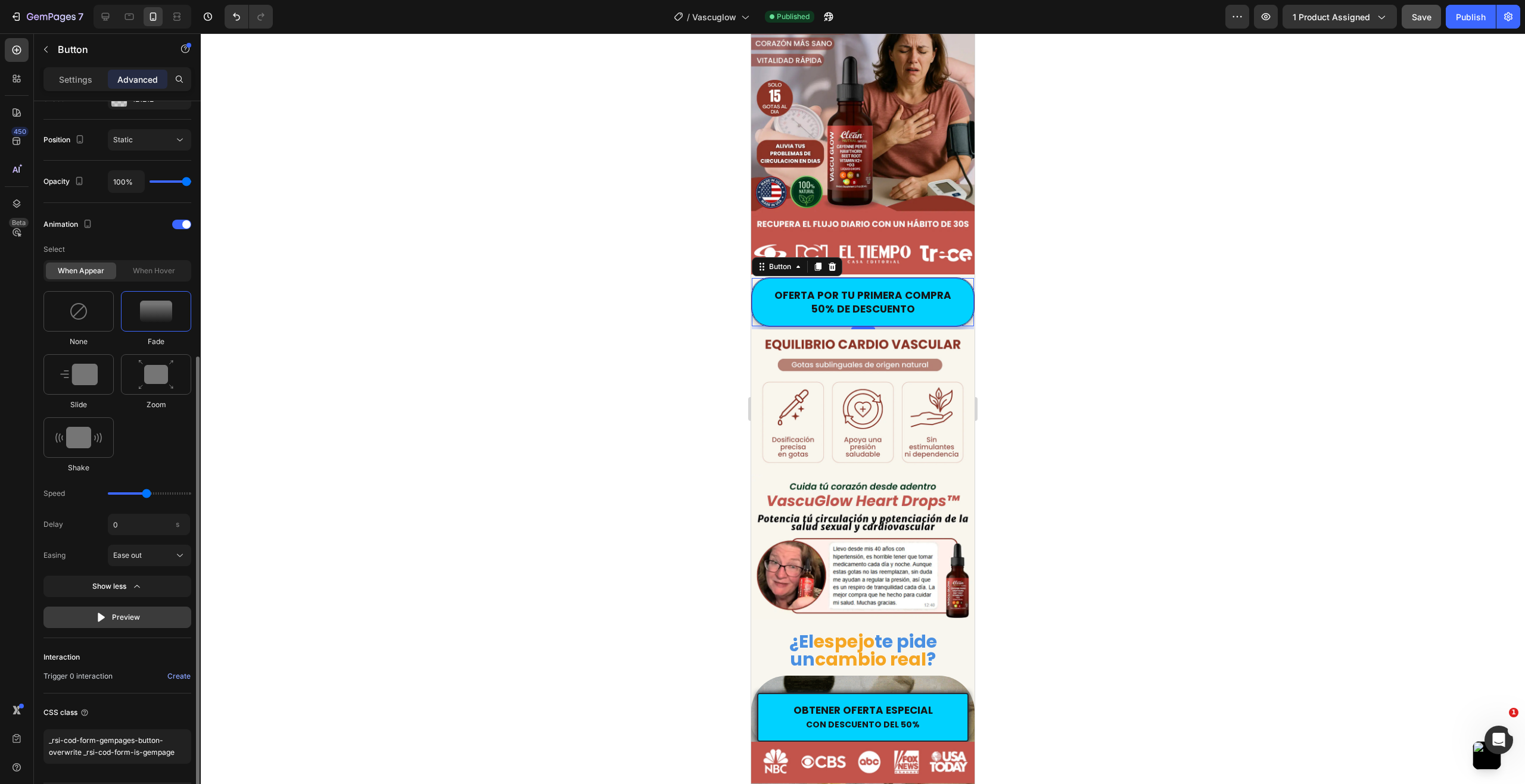
click at [131, 618] on div "Preview" at bounding box center [118, 617] width 45 height 12
click at [145, 271] on div "When hover" at bounding box center [153, 271] width 70 height 17
click at [156, 269] on div "When hover" at bounding box center [153, 271] width 70 height 17
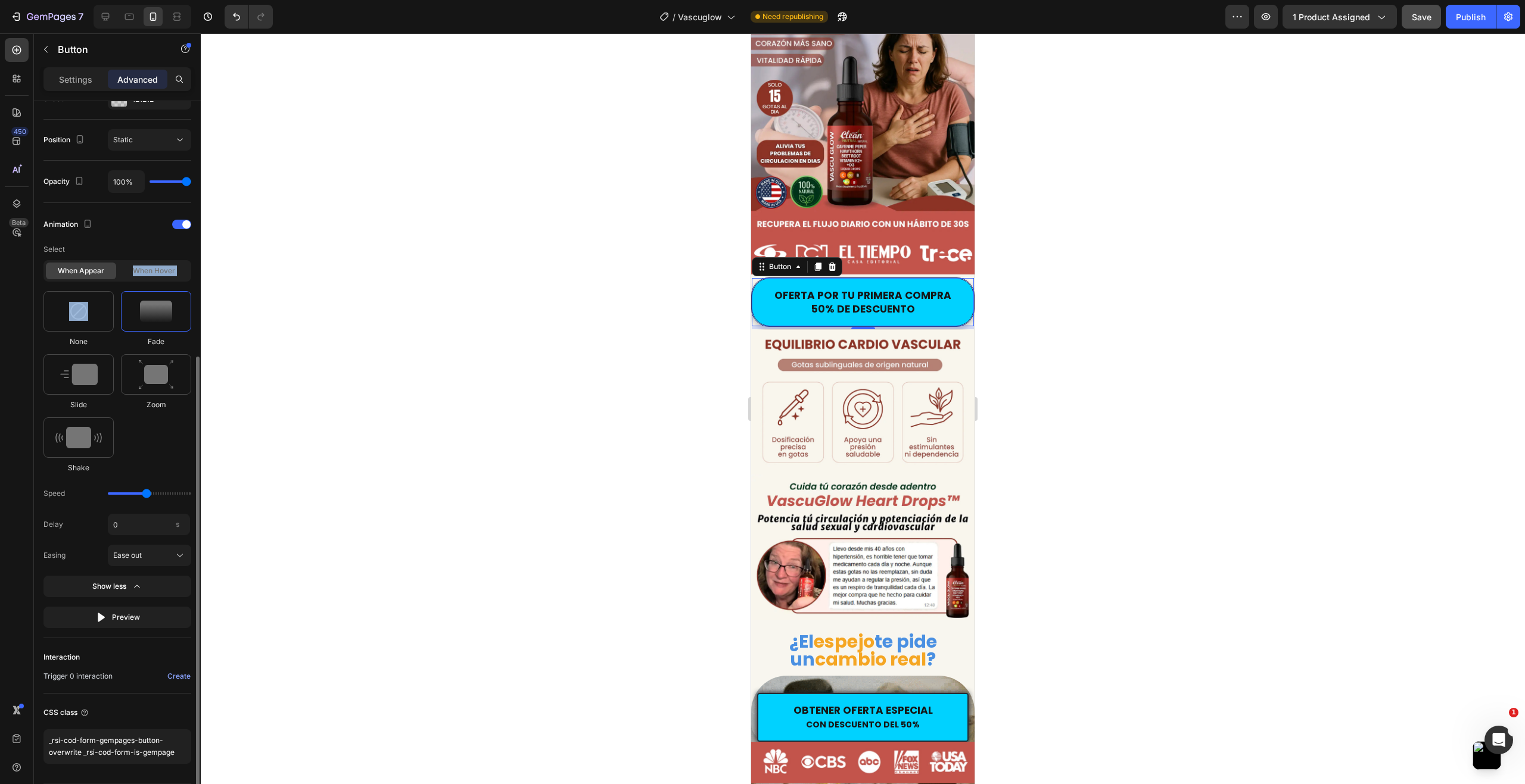
click at [156, 269] on div "When hover" at bounding box center [153, 271] width 70 height 17
click at [162, 387] on img at bounding box center [156, 375] width 36 height 30
click at [88, 372] on img at bounding box center [79, 374] width 37 height 21
click at [92, 434] on img at bounding box center [78, 437] width 47 height 21
type input "0.7"
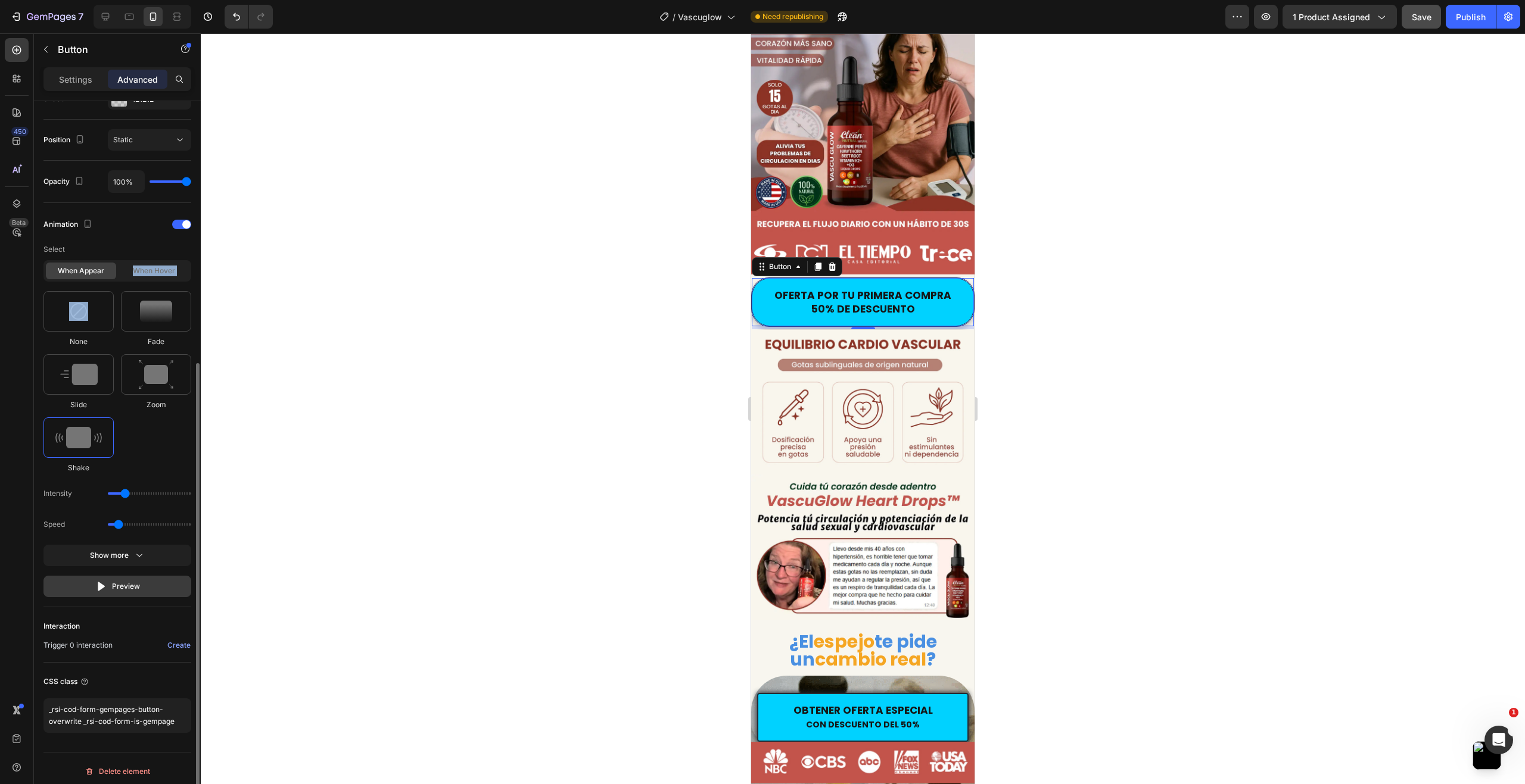
click at [148, 586] on button "Preview" at bounding box center [117, 586] width 148 height 21
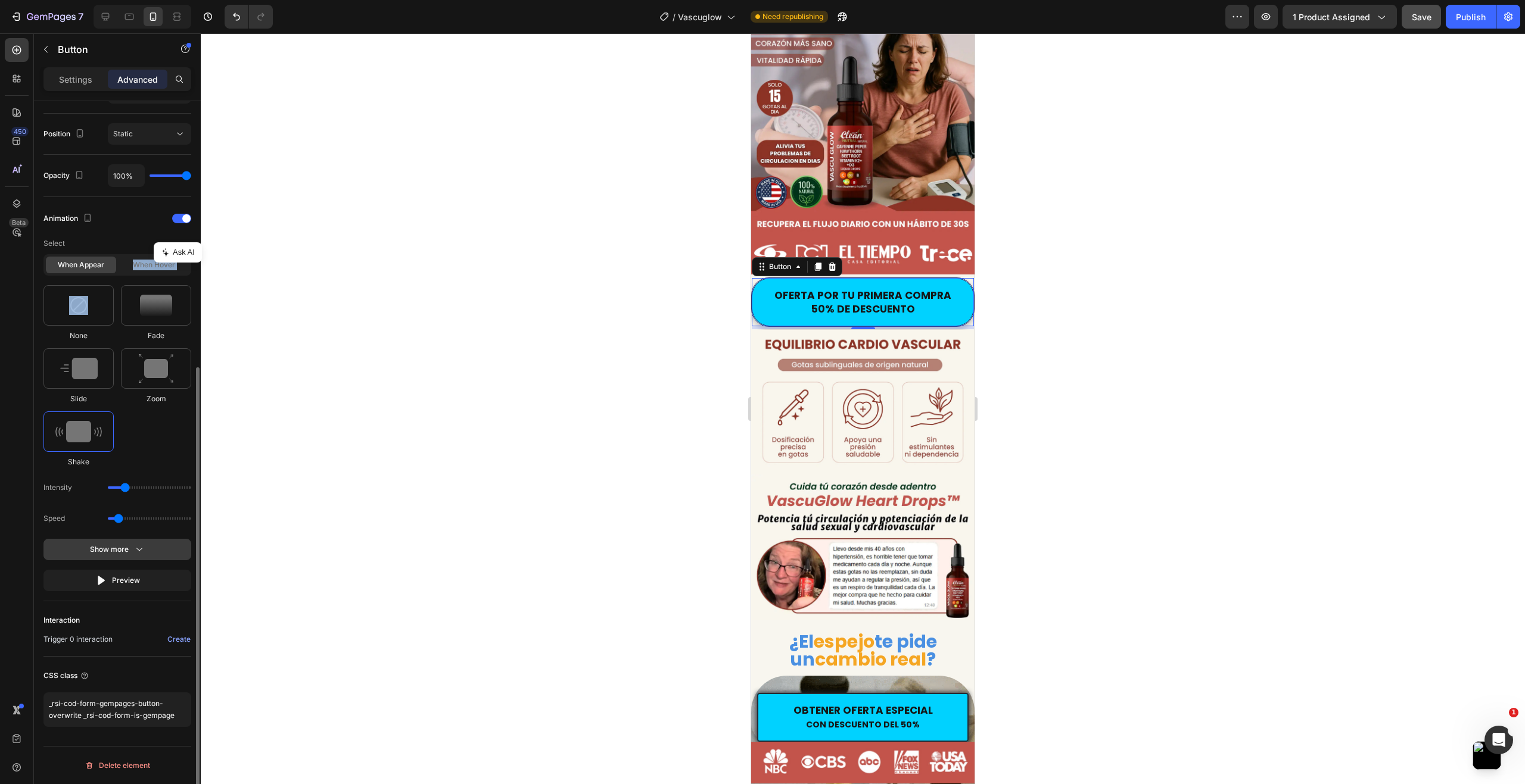
click at [154, 554] on button "Show more" at bounding box center [117, 549] width 148 height 21
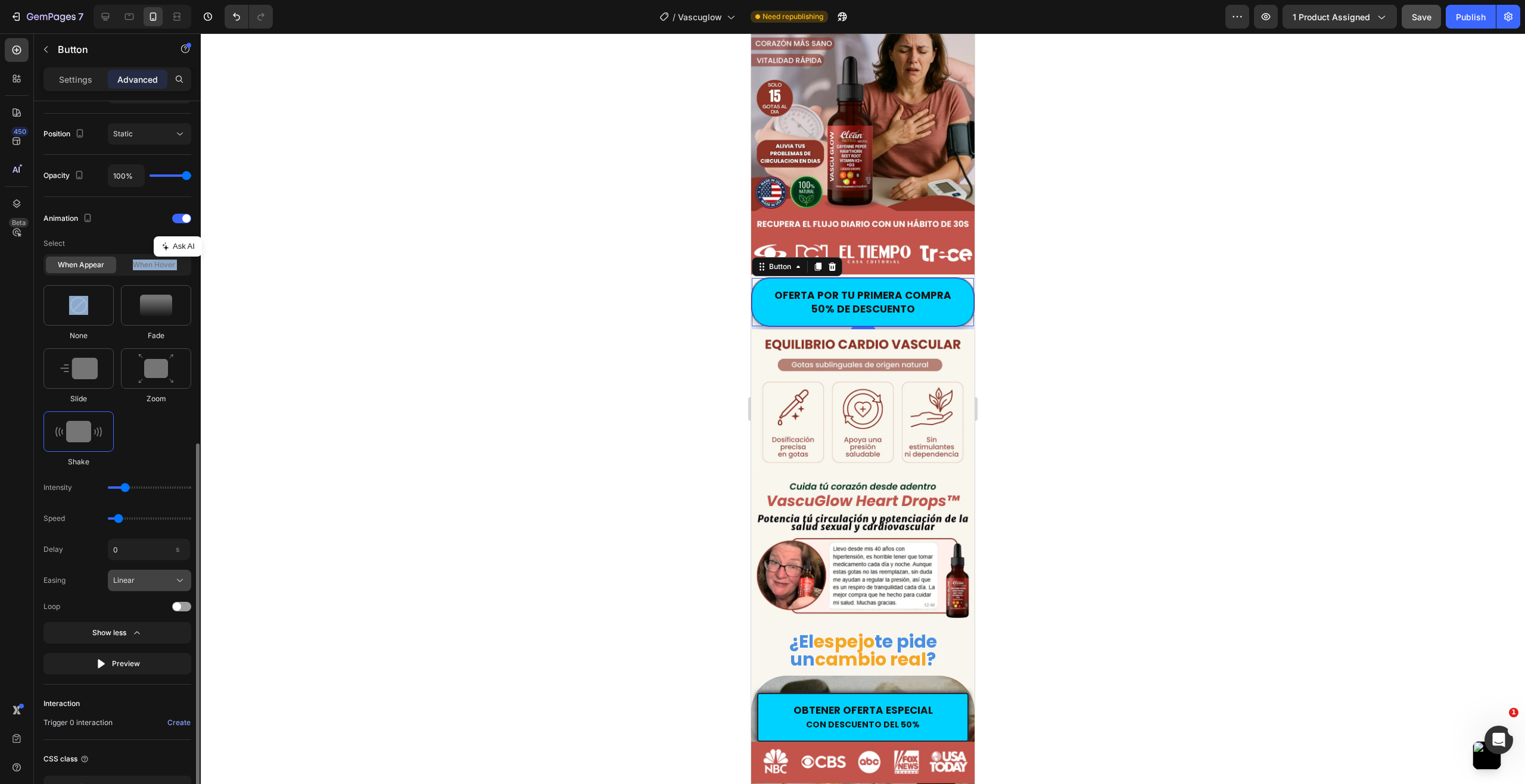
scroll to position [482, 0]
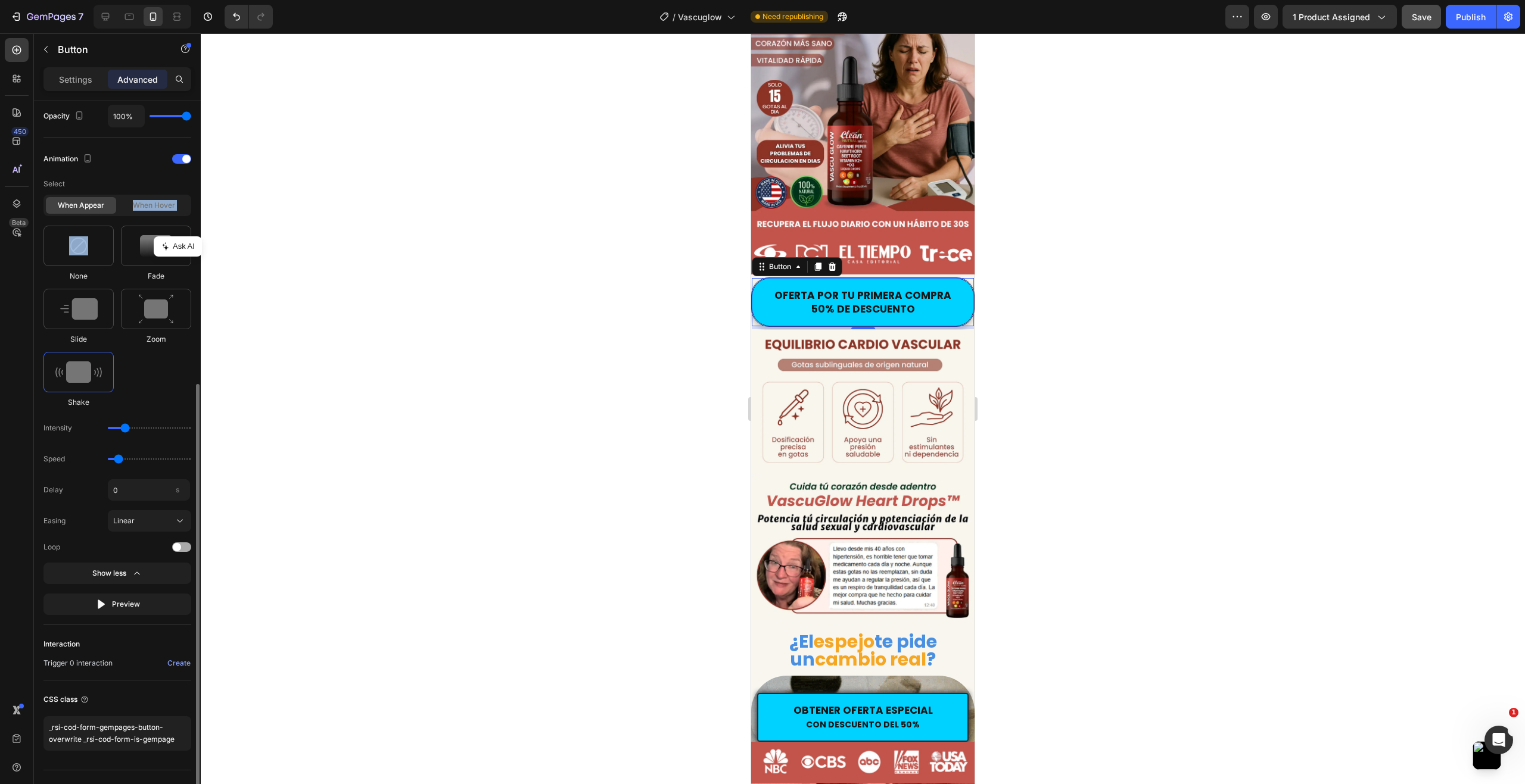
click at [184, 546] on div at bounding box center [182, 547] width 19 height 9
drag, startPoint x: 128, startPoint y: 428, endPoint x: 145, endPoint y: 428, distance: 17.0
click at [145, 428] on input "range" at bounding box center [149, 428] width 84 height 3
drag, startPoint x: 151, startPoint y: 430, endPoint x: 181, endPoint y: 427, distance: 30.1
click at [181, 427] on input "range" at bounding box center [149, 428] width 84 height 3
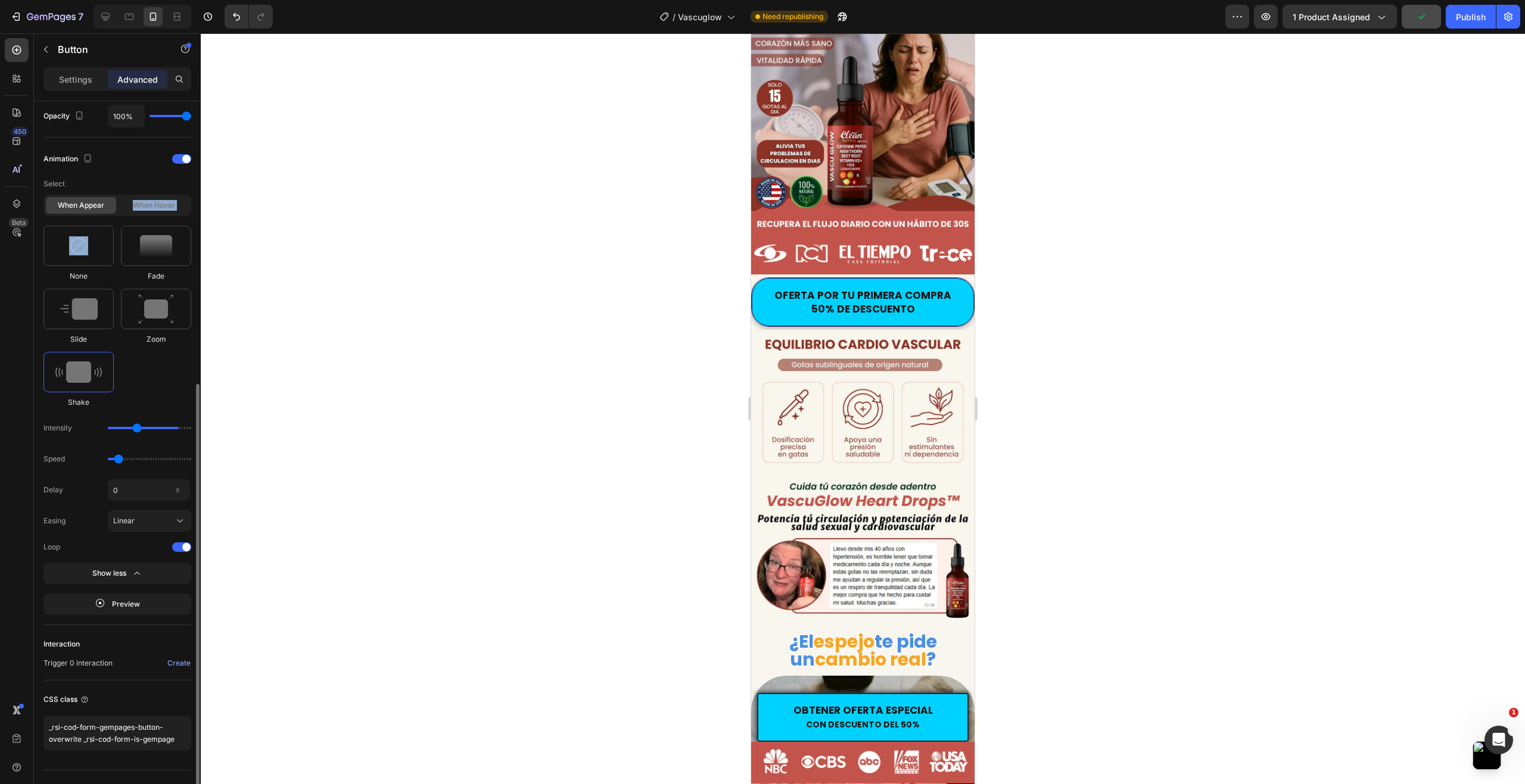
drag, startPoint x: 173, startPoint y: 426, endPoint x: 143, endPoint y: 428, distance: 30.1
click at [143, 428] on input "range" at bounding box center [149, 428] width 84 height 3
drag, startPoint x: 130, startPoint y: 425, endPoint x: 114, endPoint y: 425, distance: 16.0
click at [114, 425] on div "Intensity" at bounding box center [117, 428] width 148 height 21
drag, startPoint x: 122, startPoint y: 427, endPoint x: 116, endPoint y: 428, distance: 6.1
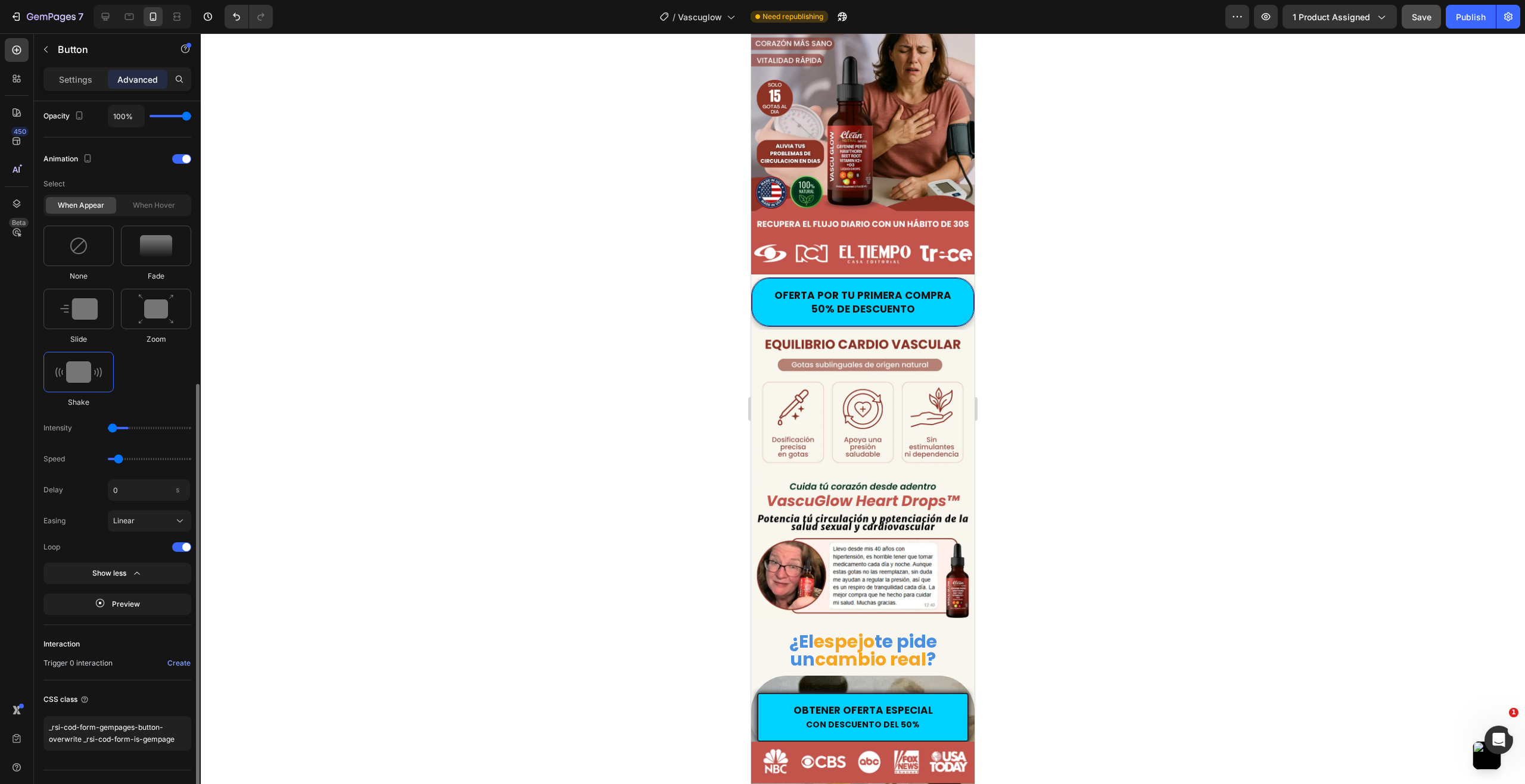
type input "1"
click at [116, 428] on input "range" at bounding box center [149, 428] width 84 height 3
drag, startPoint x: 120, startPoint y: 458, endPoint x: 145, endPoint y: 458, distance: 25.0
click at [145, 458] on input "range" at bounding box center [149, 459] width 84 height 3
drag, startPoint x: 140, startPoint y: 458, endPoint x: 117, endPoint y: 462, distance: 23.3
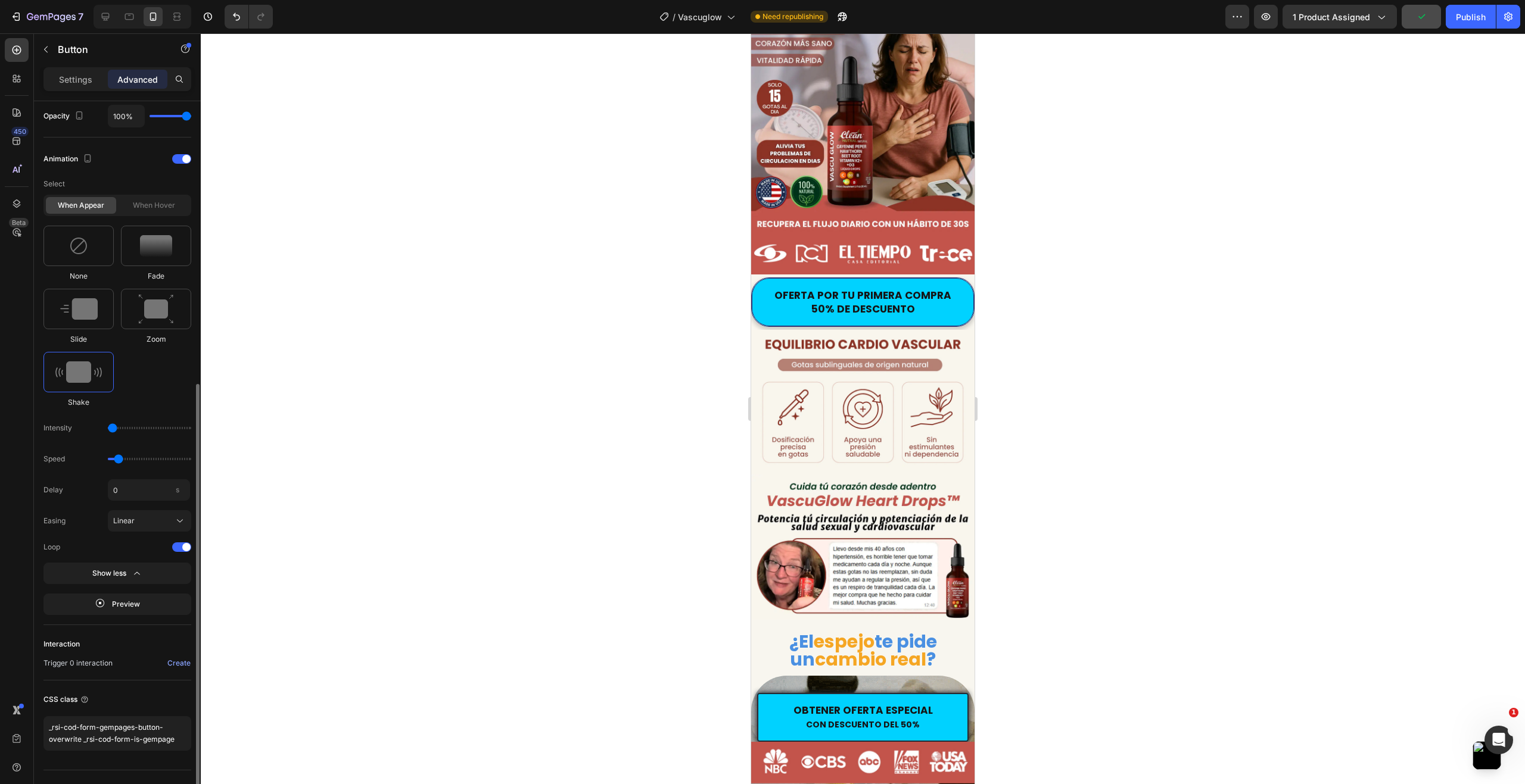
type input "0.7"
click at [117, 460] on input "range" at bounding box center [149, 459] width 84 height 3
click at [117, 430] on input "range" at bounding box center [149, 428] width 84 height 3
click at [118, 428] on input "range" at bounding box center [149, 428] width 84 height 3
click at [119, 428] on input "range" at bounding box center [149, 428] width 84 height 3
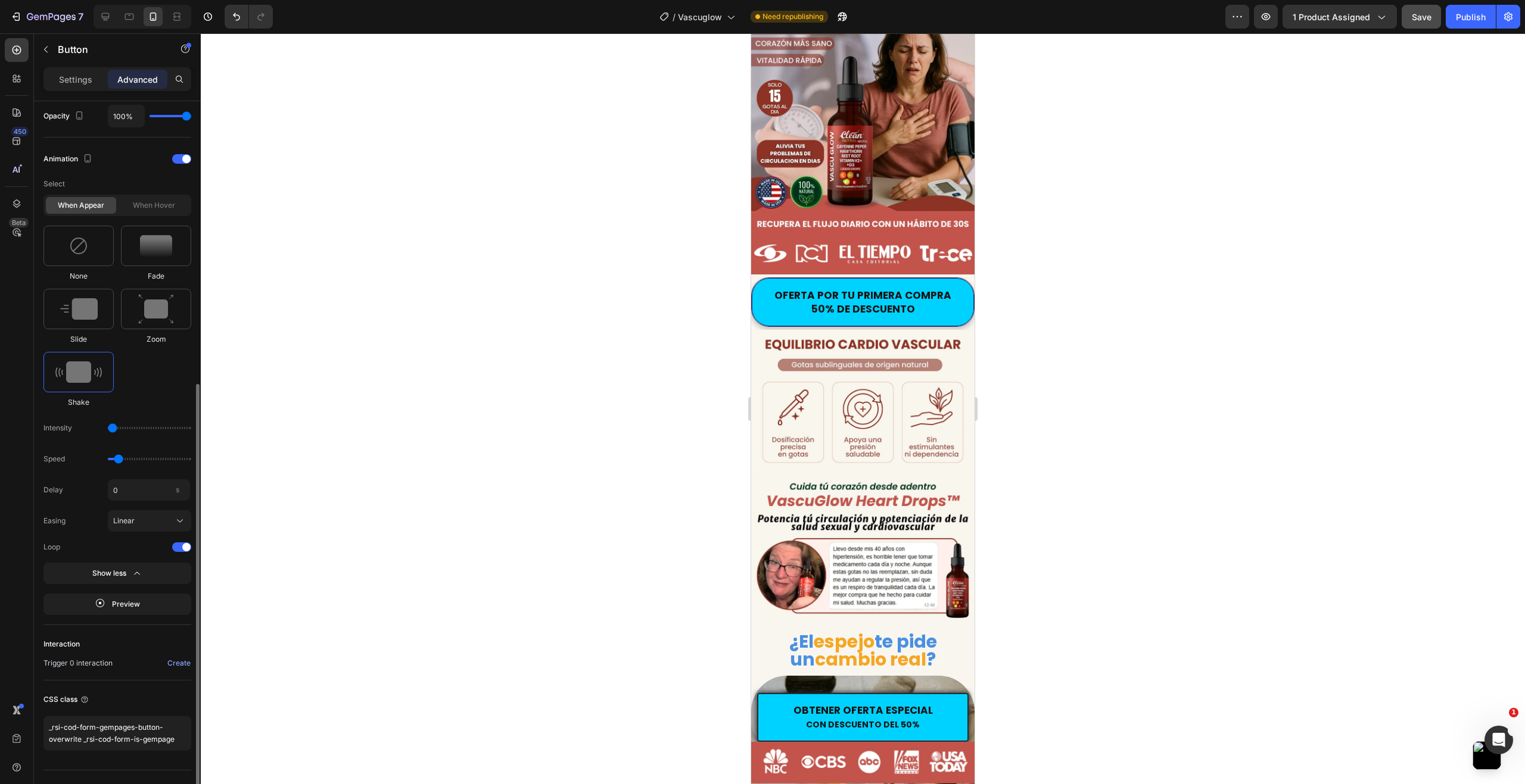
drag, startPoint x: 123, startPoint y: 428, endPoint x: 118, endPoint y: 430, distance: 5.4
type input "1"
click at [118, 430] on input "range" at bounding box center [149, 428] width 84 height 3
type input "0.5"
click at [115, 458] on input "range" at bounding box center [149, 459] width 84 height 3
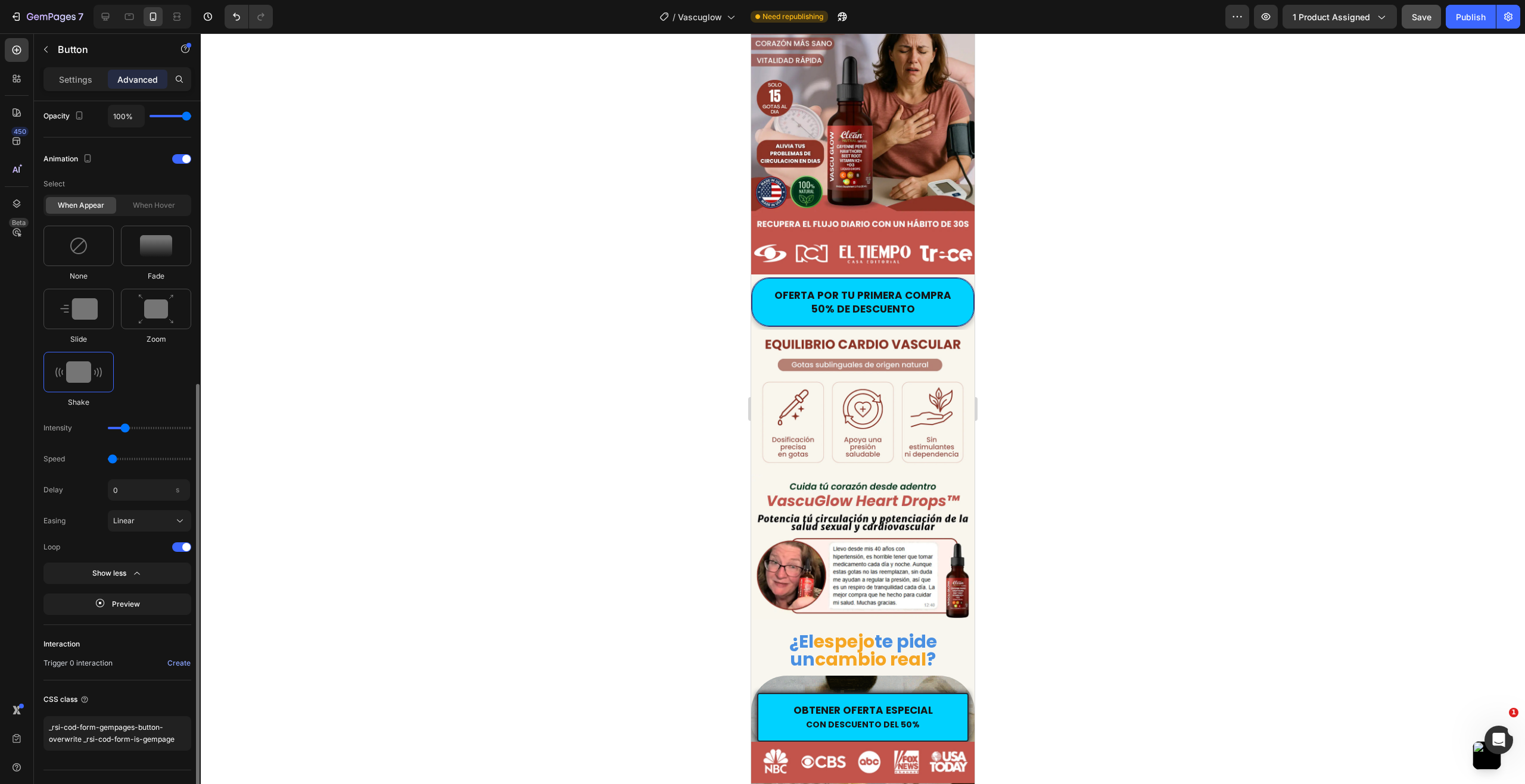
drag, startPoint x: 113, startPoint y: 430, endPoint x: 122, endPoint y: 430, distance: 9.0
click at [122, 430] on input "range" at bounding box center [149, 428] width 84 height 3
drag, startPoint x: 123, startPoint y: 430, endPoint x: 116, endPoint y: 430, distance: 7.0
type input "1"
click at [116, 430] on input "range" at bounding box center [149, 428] width 84 height 3
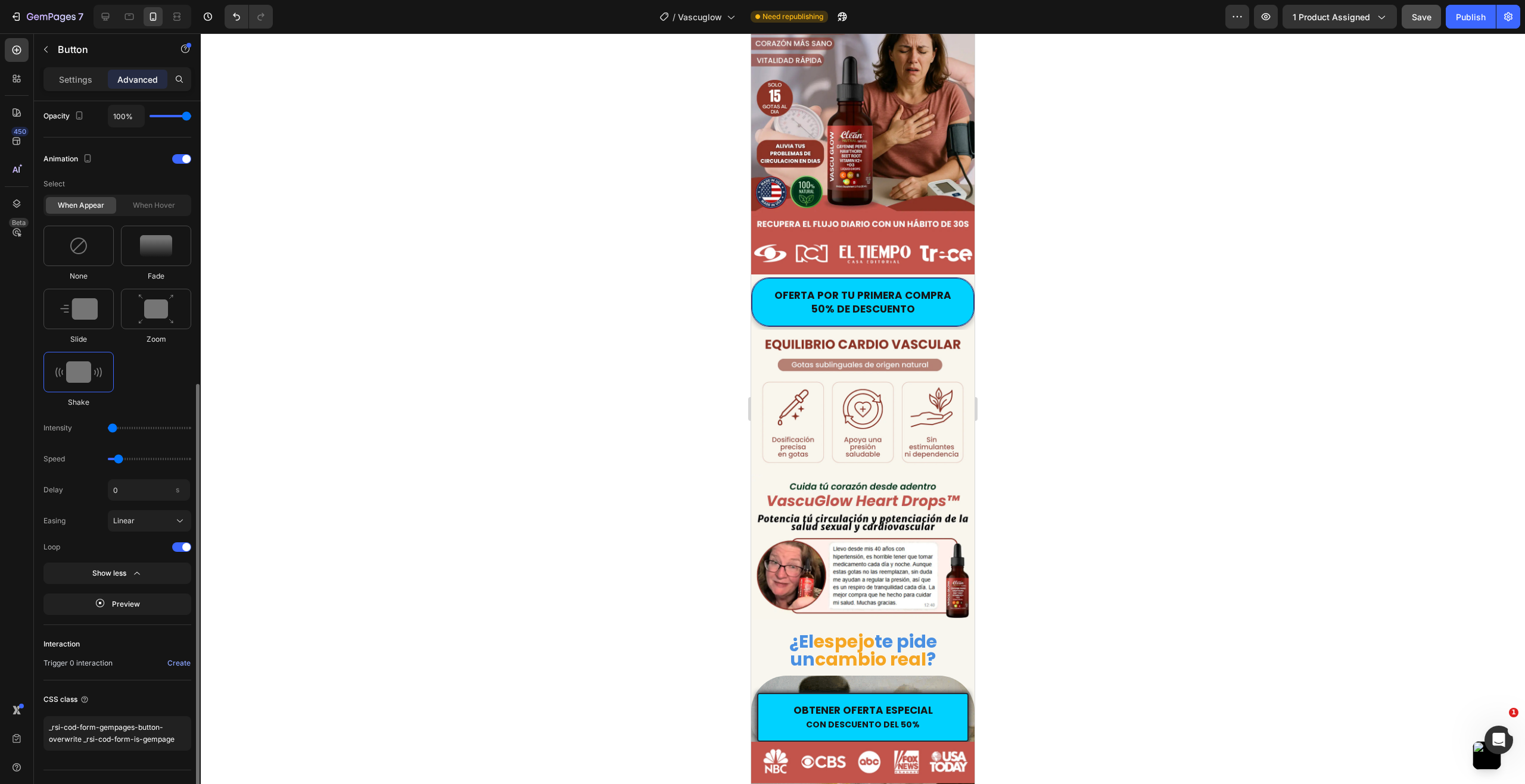
type input "0.7"
click at [118, 458] on input "range" at bounding box center [149, 459] width 84 height 3
click at [138, 492] on input "0" at bounding box center [148, 490] width 82 height 21
type input "1"
click at [154, 400] on div "None Fade Slide Zoom Shake" at bounding box center [117, 316] width 148 height 182
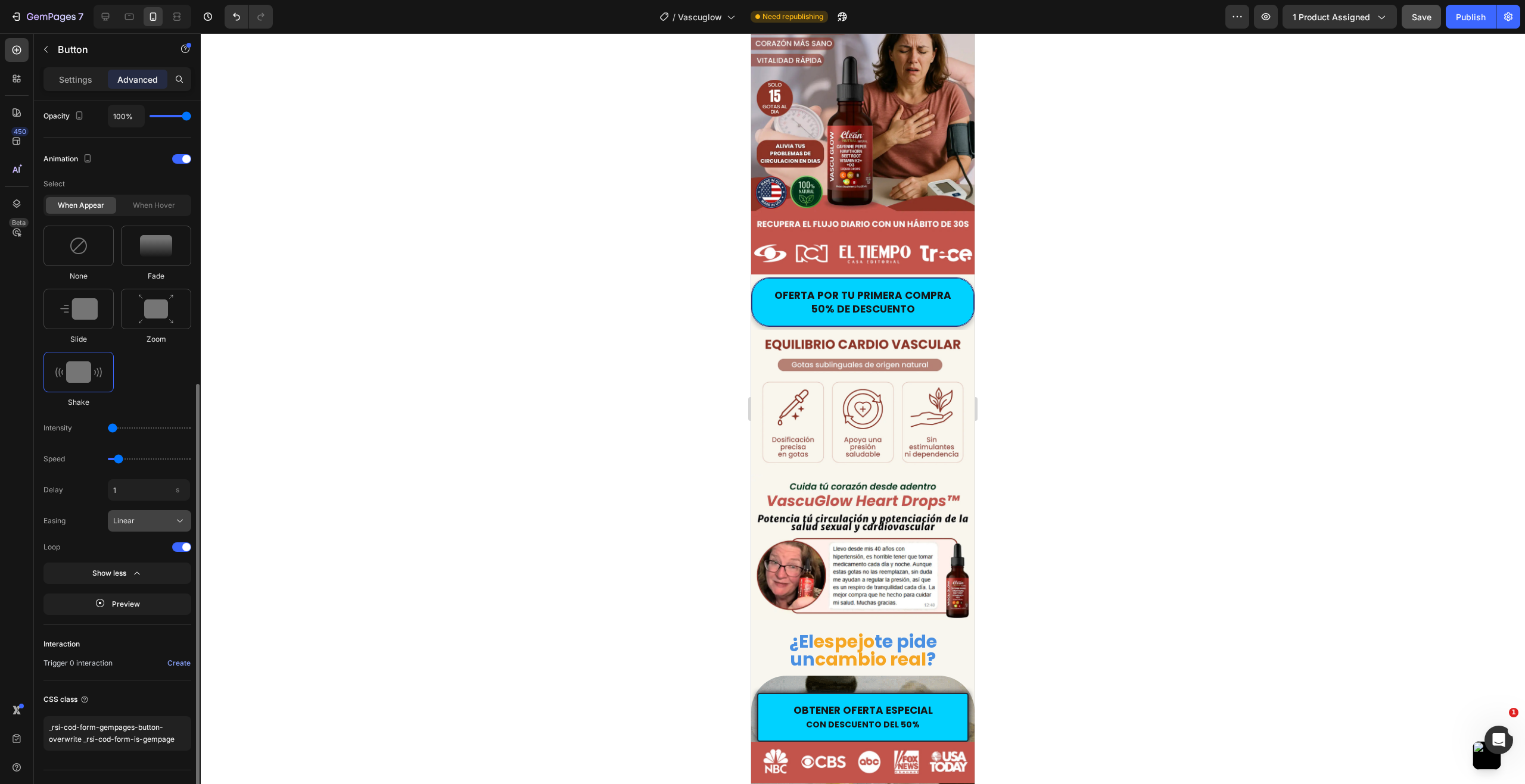
click at [142, 515] on div "Linear" at bounding box center [150, 521] width 73 height 12
click at [98, 517] on div "Easing Linear Ease in out Ease in Ease out Linear" at bounding box center [117, 521] width 148 height 21
click at [118, 518] on span "Linear" at bounding box center [123, 521] width 21 height 11
click at [129, 541] on div "Ease in out" at bounding box center [139, 549] width 96 height 21
click at [128, 520] on span "Ease in out" at bounding box center [131, 521] width 36 height 11
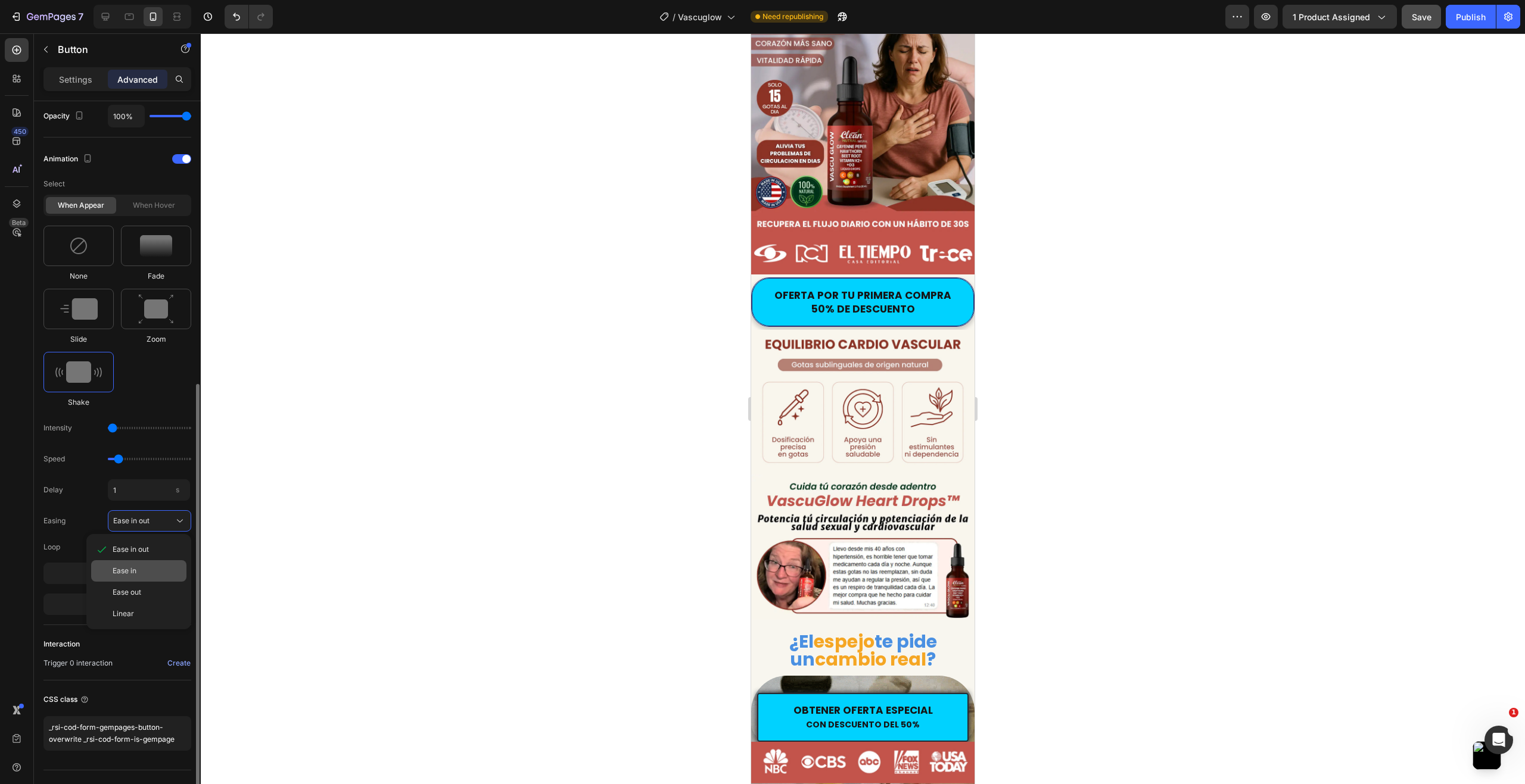
click at [132, 575] on span "Ease in" at bounding box center [124, 571] width 24 height 11
click at [129, 529] on button "Ease in" at bounding box center [149, 521] width 84 height 21
click at [136, 546] on span "Ease in out" at bounding box center [130, 550] width 36 height 11
click at [138, 523] on span "Ease in out" at bounding box center [131, 521] width 36 height 11
click at [95, 518] on div "Easing Ease in out Ease in out Ease in Ease out Linear" at bounding box center [117, 521] width 148 height 21
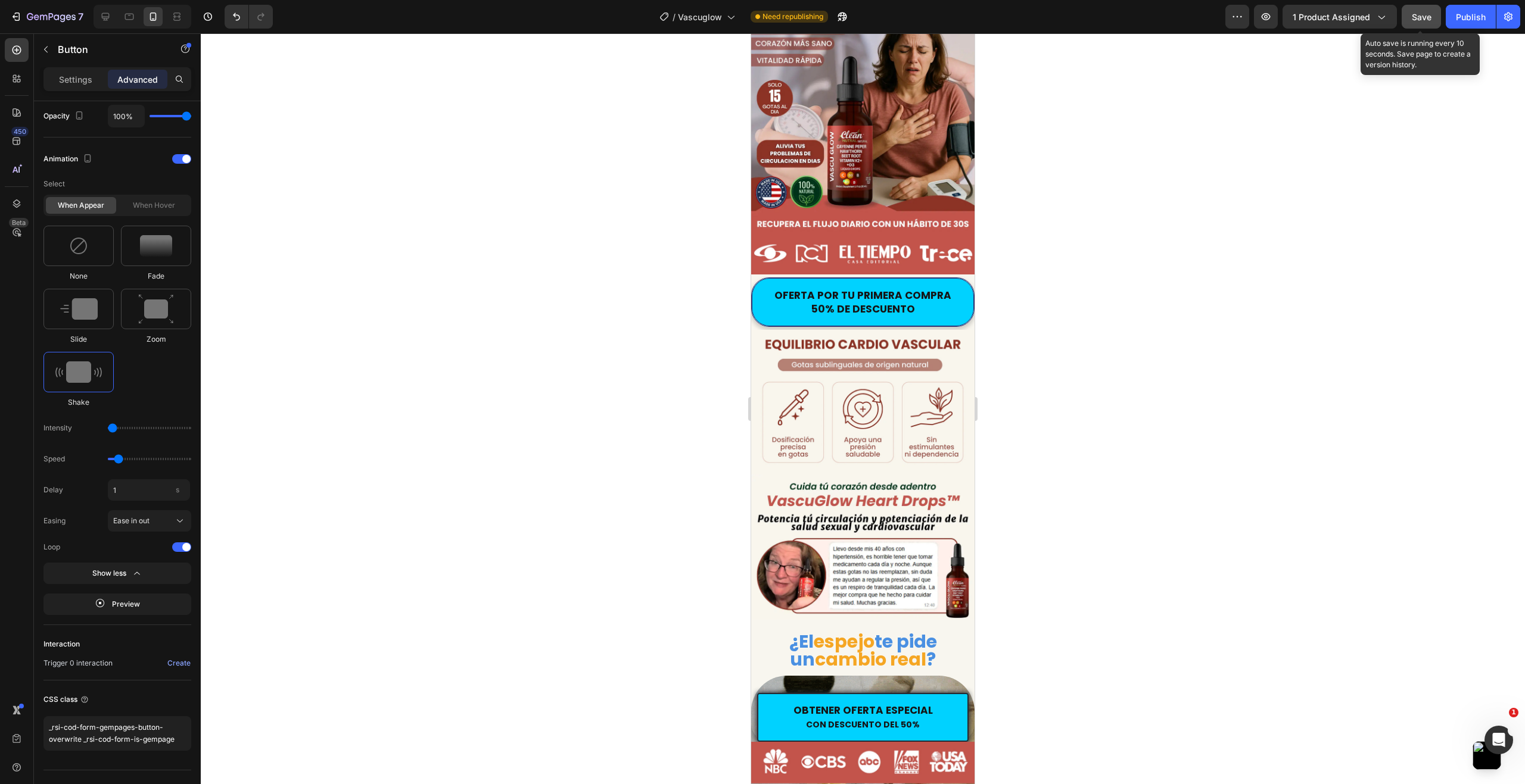
click at [1425, 19] on span "Save" at bounding box center [1421, 17] width 19 height 10
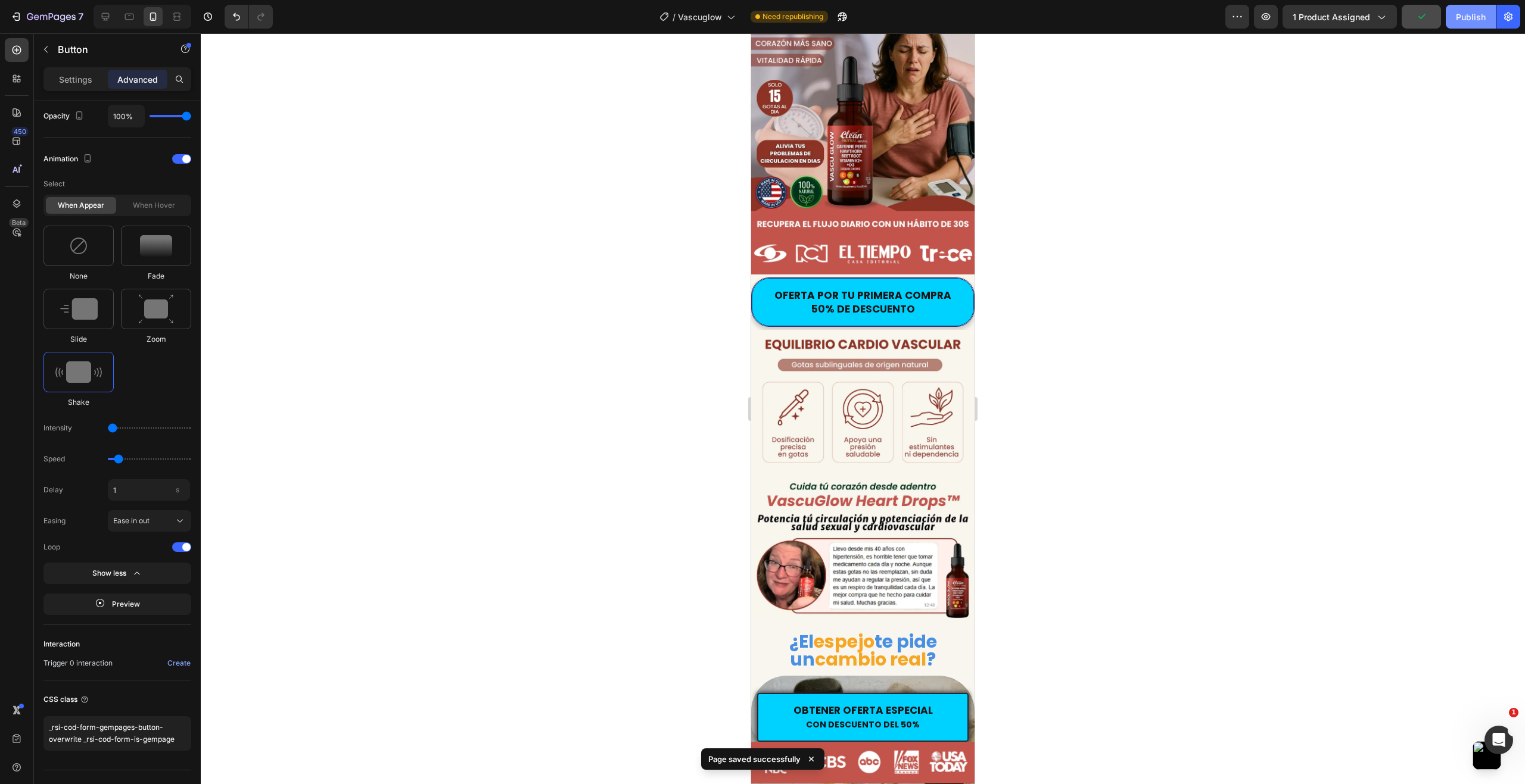
click at [1459, 21] on div "Publish" at bounding box center [1470, 17] width 30 height 13
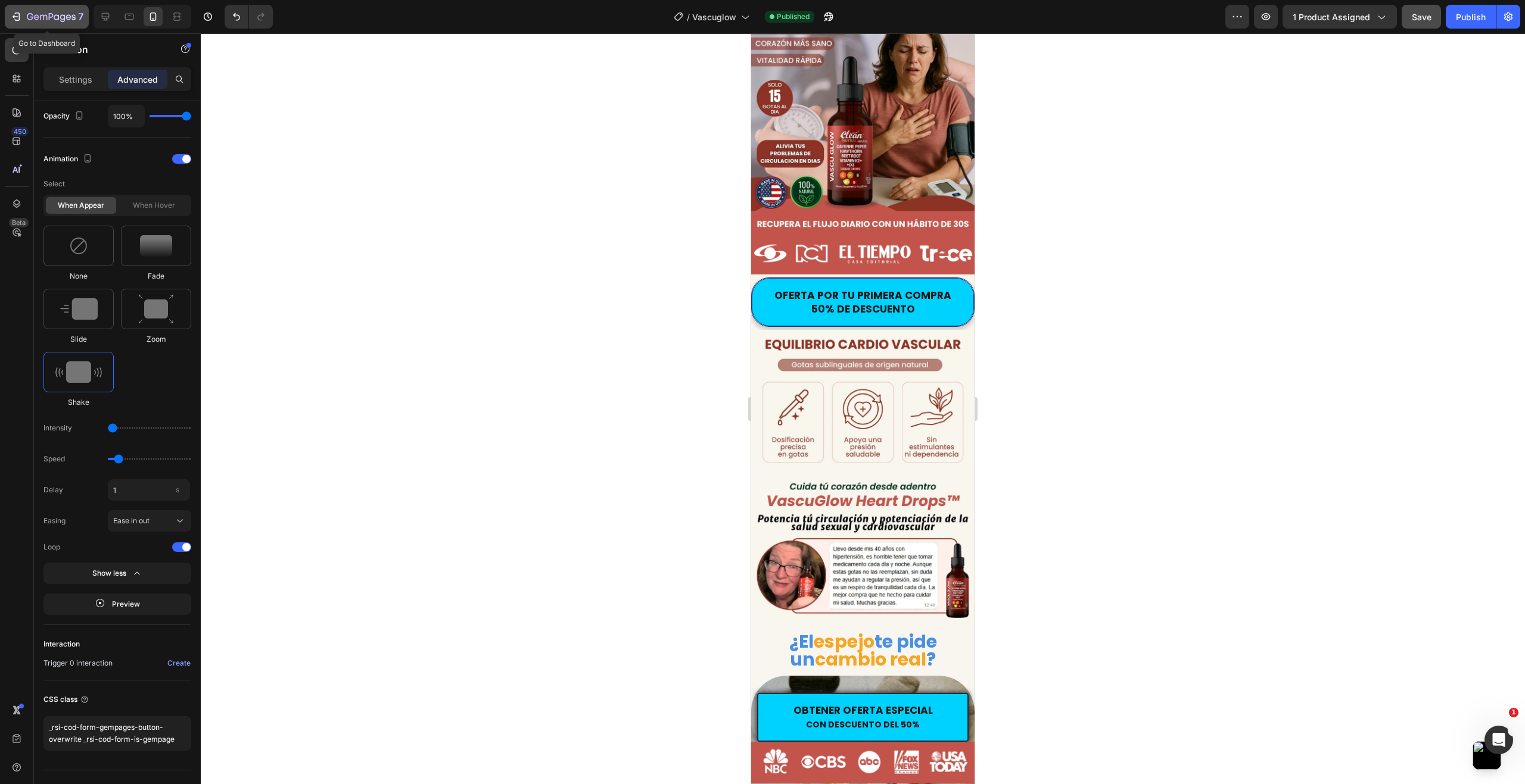
click at [48, 15] on icon "button" at bounding box center [52, 18] width 49 height 10
